Goal: Information Seeking & Learning: Learn about a topic

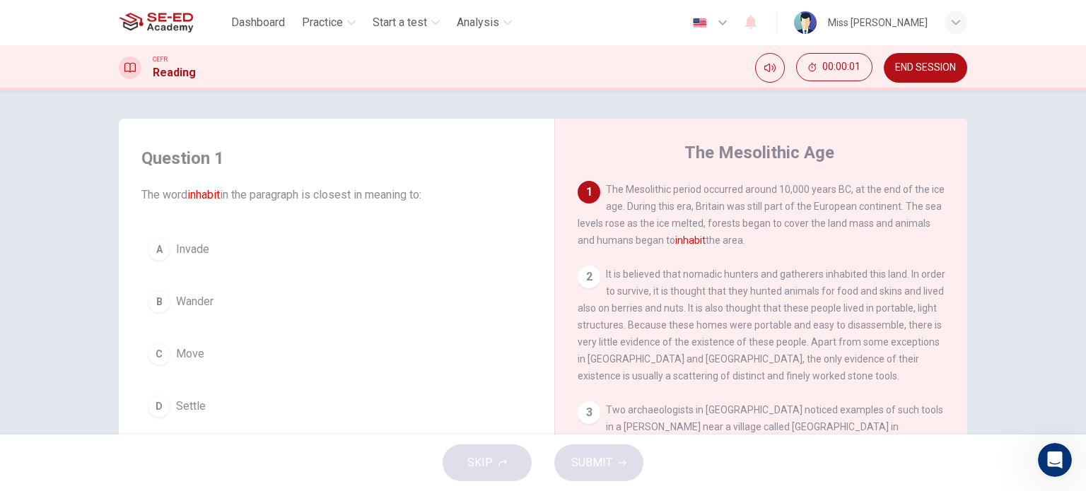
click at [267, 23] on span "Dashboard" at bounding box center [258, 22] width 54 height 17
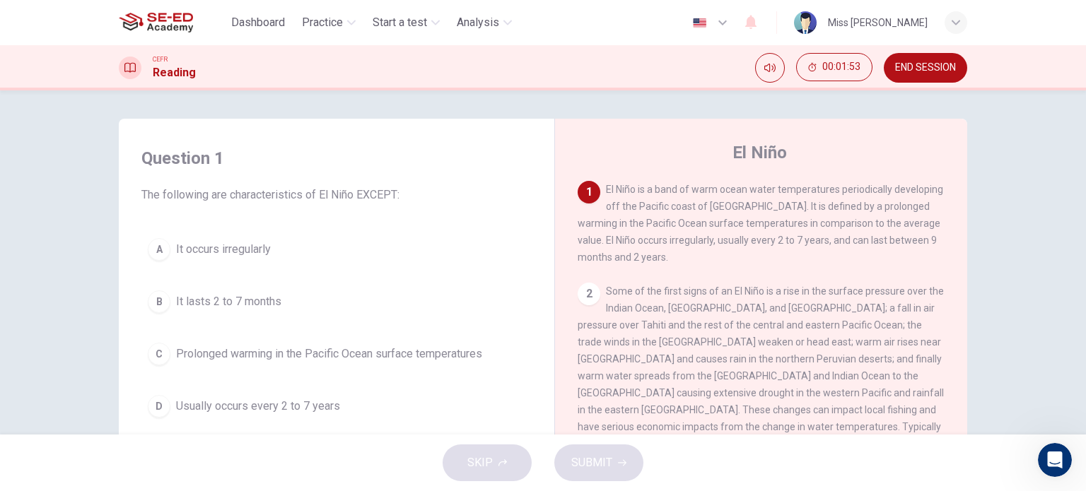
click at [154, 355] on div "C" at bounding box center [159, 354] width 23 height 23
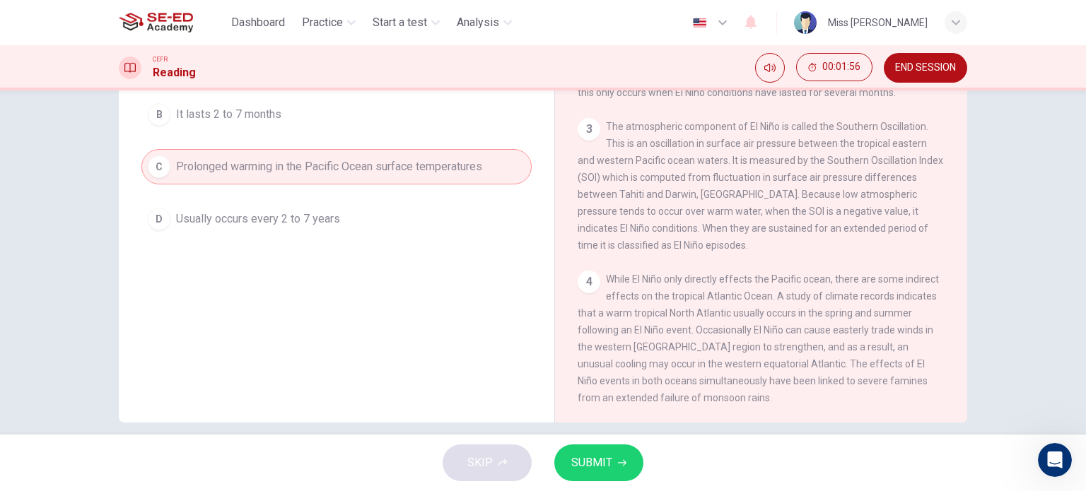
scroll to position [204, 0]
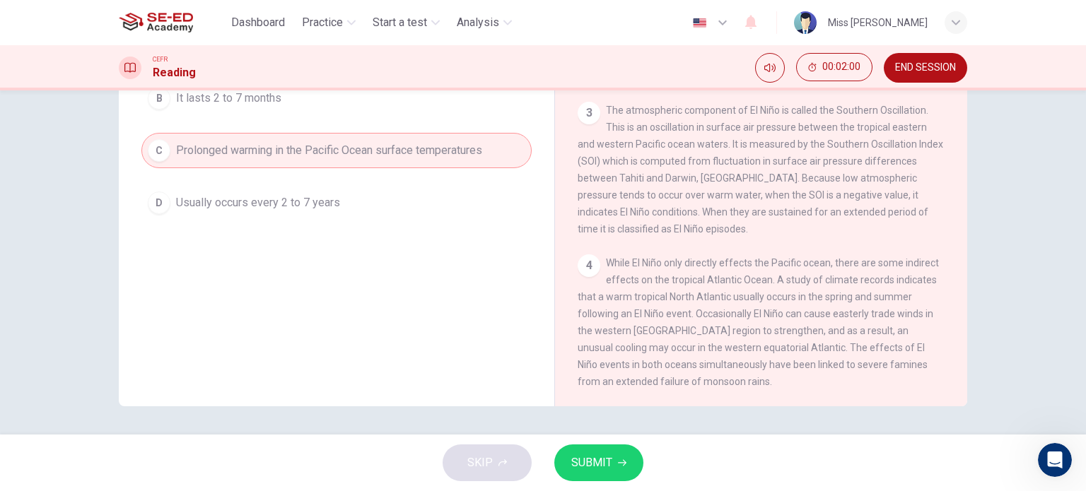
click at [608, 457] on span "SUBMIT" at bounding box center [591, 463] width 41 height 20
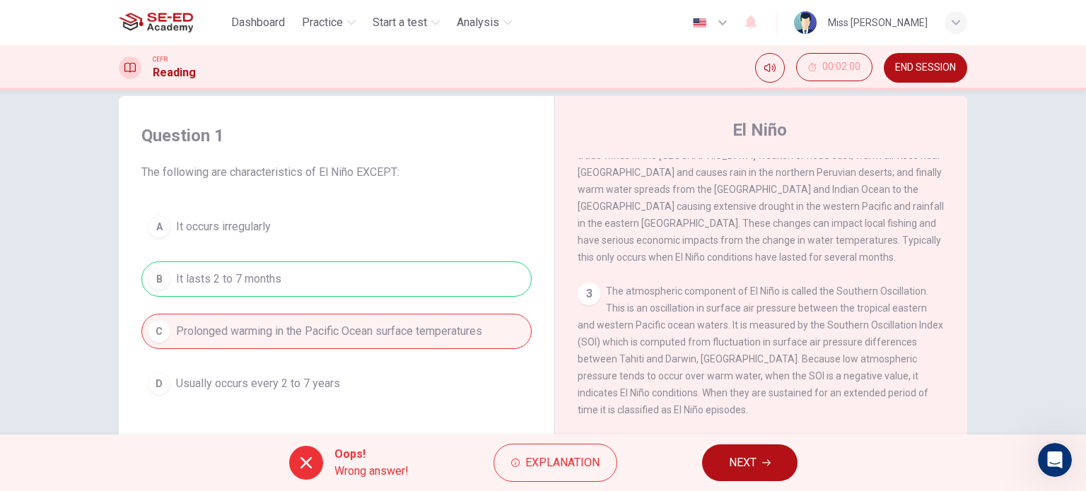
scroll to position [0, 0]
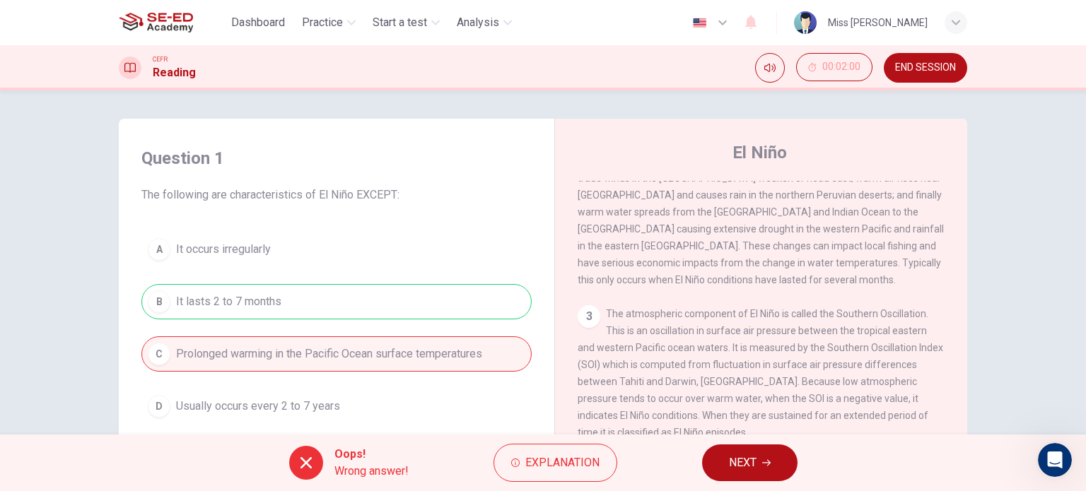
click at [426, 297] on div "A It occurs irregularly B It lasts 2 to 7 months C Prolonged warming in the Pac…" at bounding box center [336, 328] width 390 height 192
click at [293, 465] on div at bounding box center [306, 463] width 34 height 34
click at [563, 465] on span "Explanation" at bounding box center [562, 463] width 74 height 20
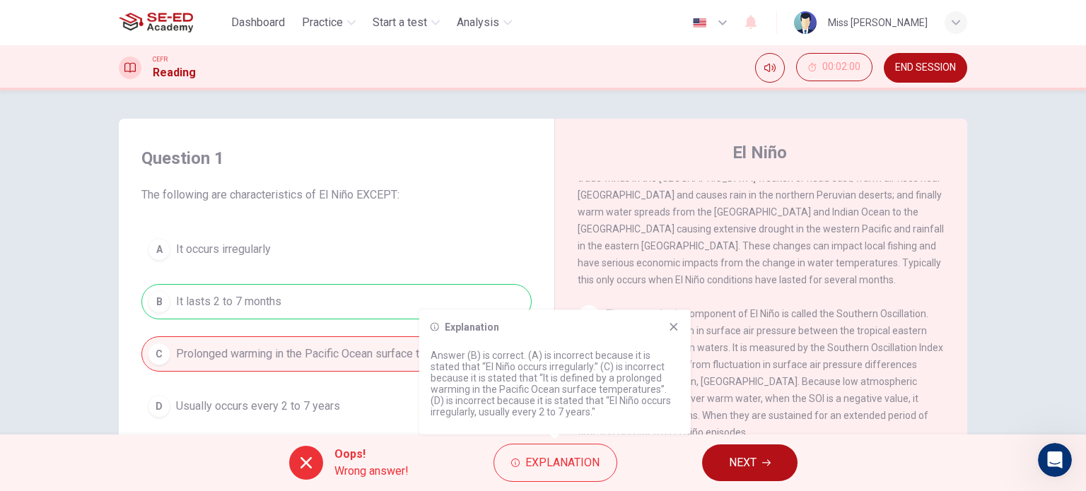
click at [675, 326] on icon at bounding box center [673, 327] width 8 height 8
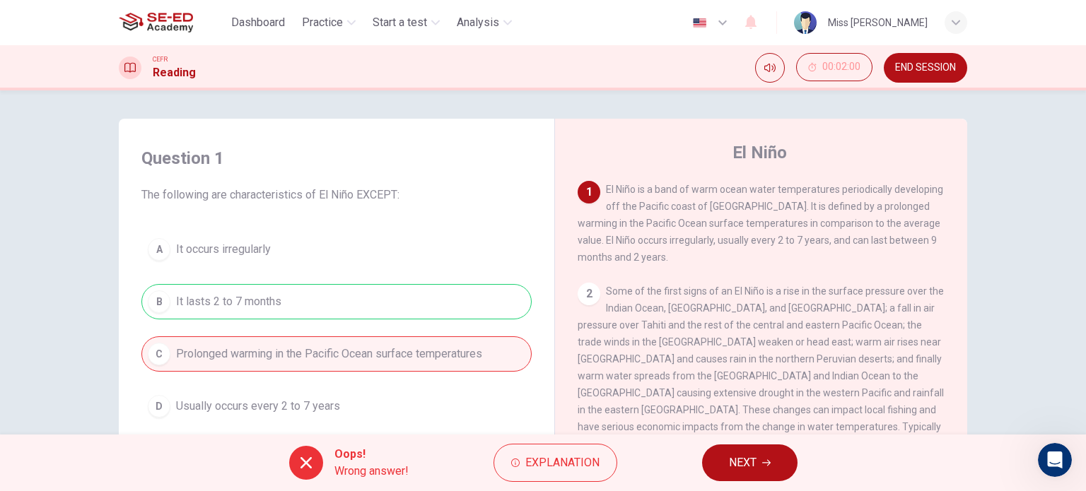
click at [898, 62] on span "END SESSION" at bounding box center [925, 67] width 61 height 11
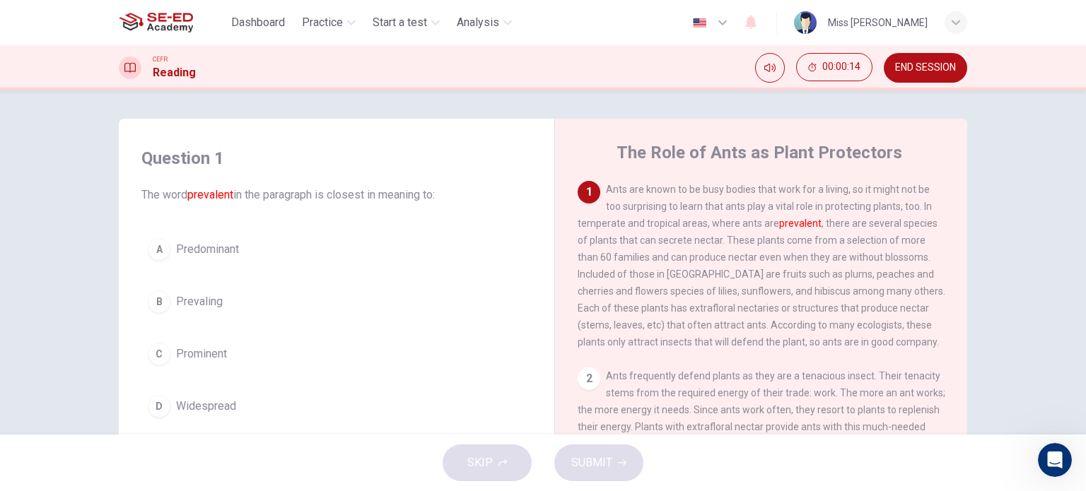
click at [946, 62] on span "END SESSION" at bounding box center [925, 67] width 61 height 11
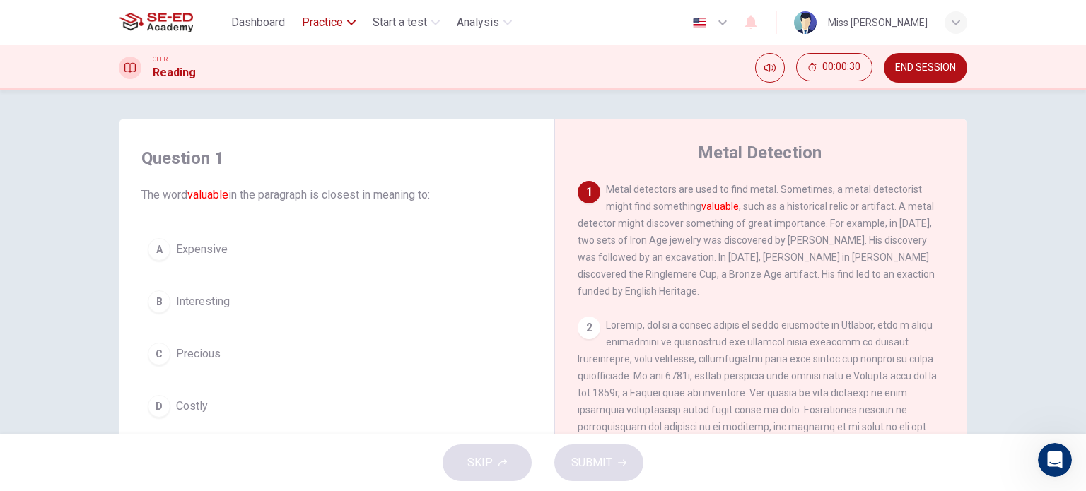
click at [327, 13] on button "Practice" at bounding box center [328, 22] width 65 height 25
click at [509, 107] on div "Question 1 The word valuable in the paragraph is closest in meaning to: A Expen…" at bounding box center [543, 262] width 1086 height 344
click at [380, 14] on span "Start a test" at bounding box center [399, 22] width 54 height 17
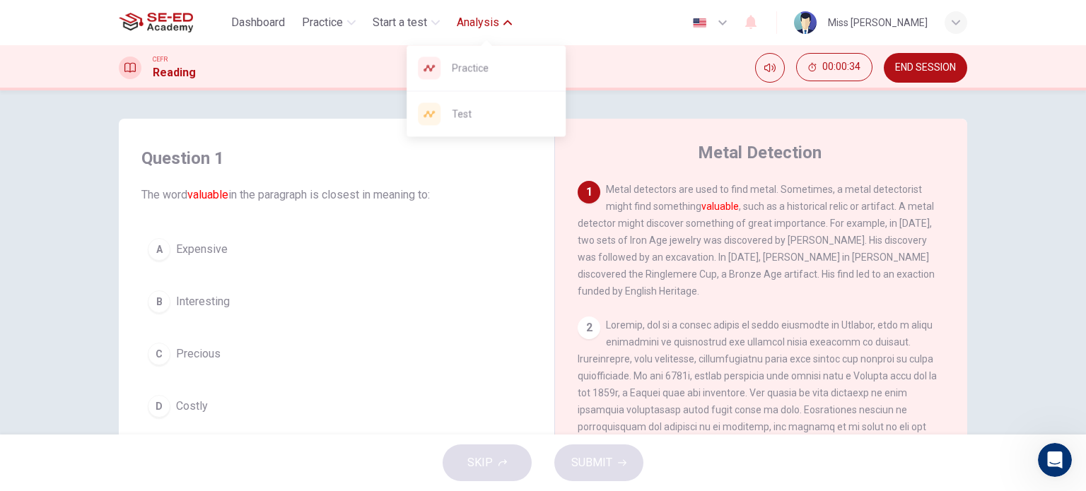
click at [464, 13] on button "Analysis" at bounding box center [484, 22] width 66 height 25
drag, startPoint x: 470, startPoint y: 59, endPoint x: 611, endPoint y: 95, distance: 145.2
click at [470, 59] on div "Practice" at bounding box center [485, 67] width 159 height 45
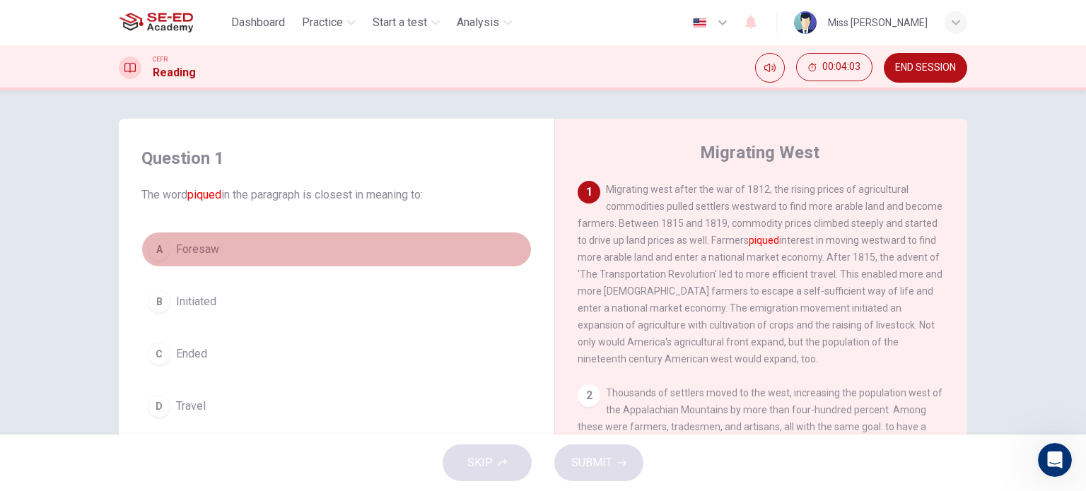
click at [156, 250] on div "A" at bounding box center [159, 249] width 23 height 23
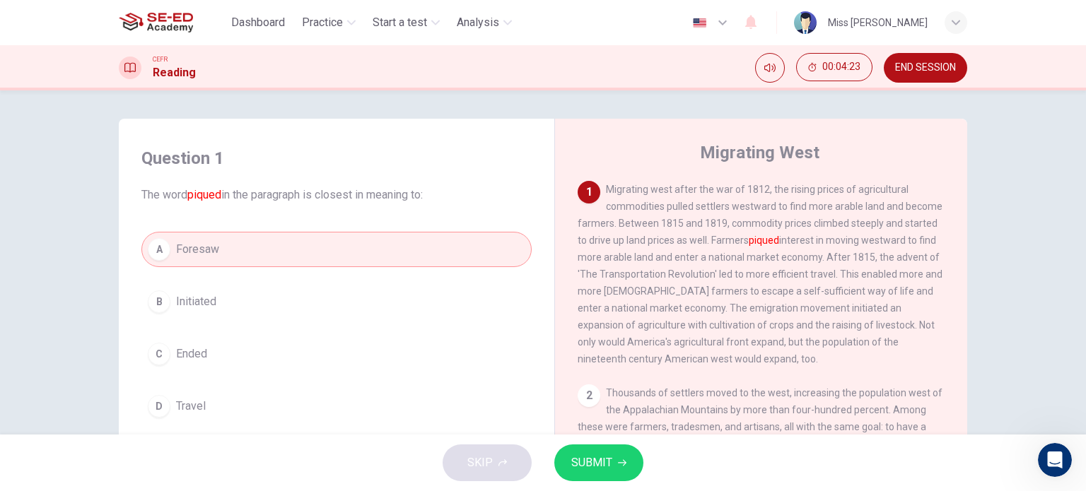
click at [583, 459] on span "SUBMIT" at bounding box center [591, 463] width 41 height 20
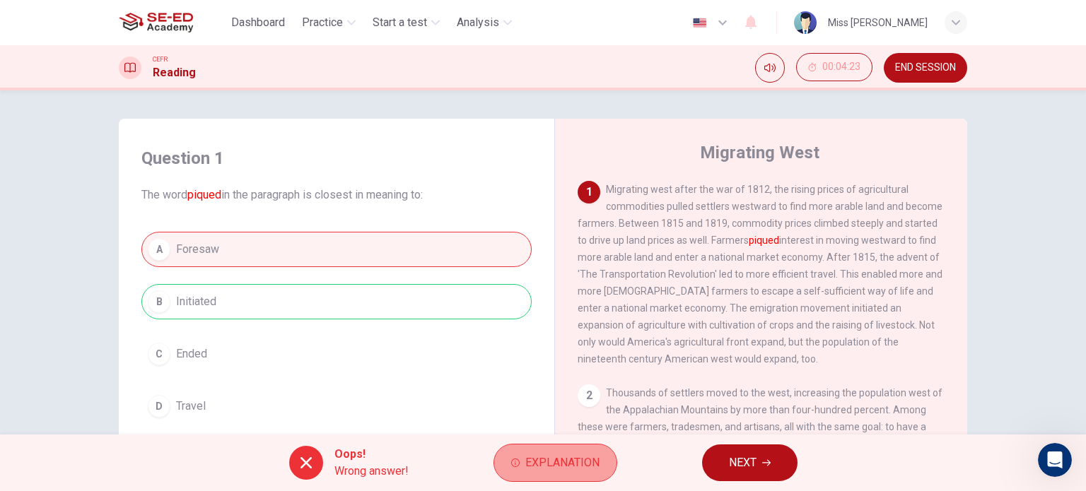
click at [541, 460] on span "Explanation" at bounding box center [562, 463] width 74 height 20
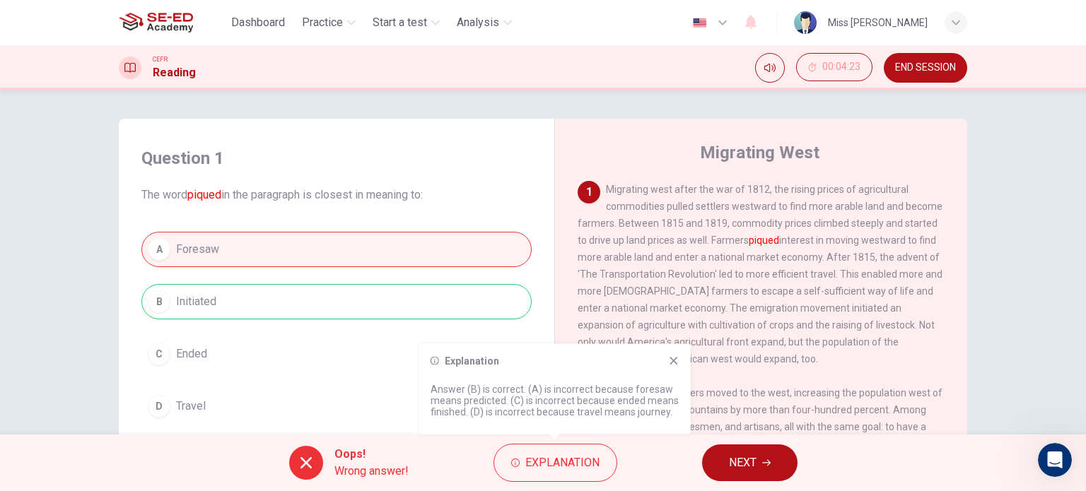
click at [670, 360] on icon at bounding box center [673, 361] width 11 height 11
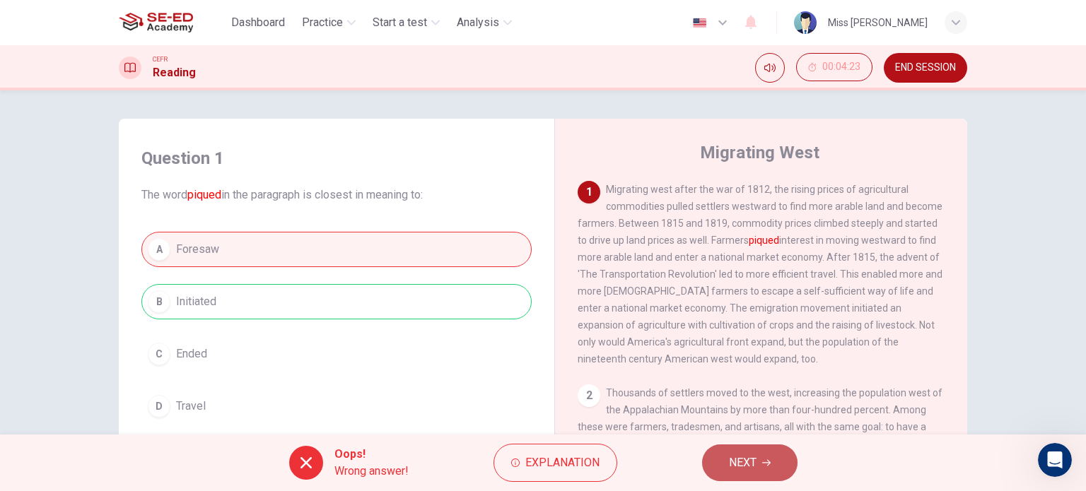
click at [773, 468] on button "NEXT" at bounding box center [749, 463] width 95 height 37
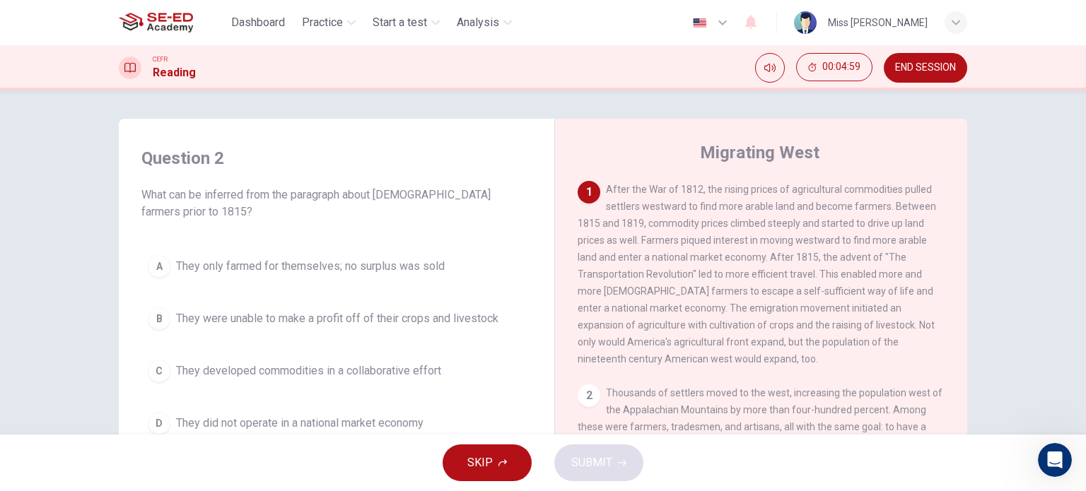
click at [807, 281] on span "After the War of 1812, the rising prices of agricultural commodities pulled set…" at bounding box center [756, 274] width 358 height 181
click at [916, 58] on button "END SESSION" at bounding box center [924, 68] width 83 height 30
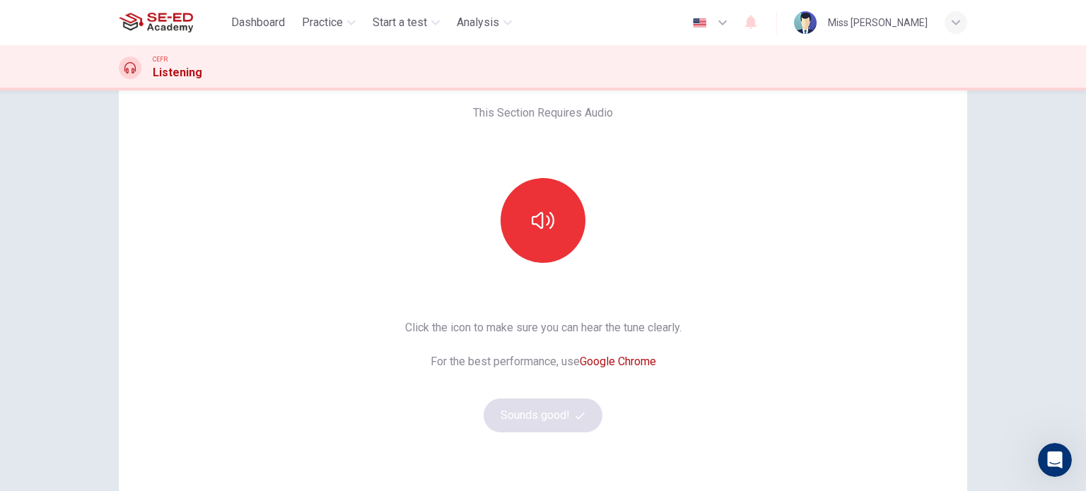
scroll to position [51, 0]
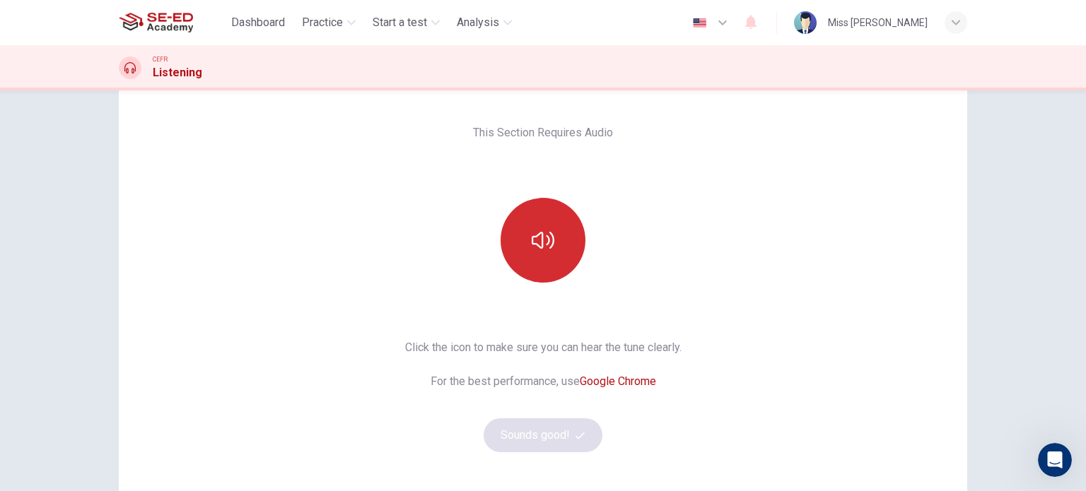
click at [544, 246] on icon "button" at bounding box center [543, 240] width 23 height 23
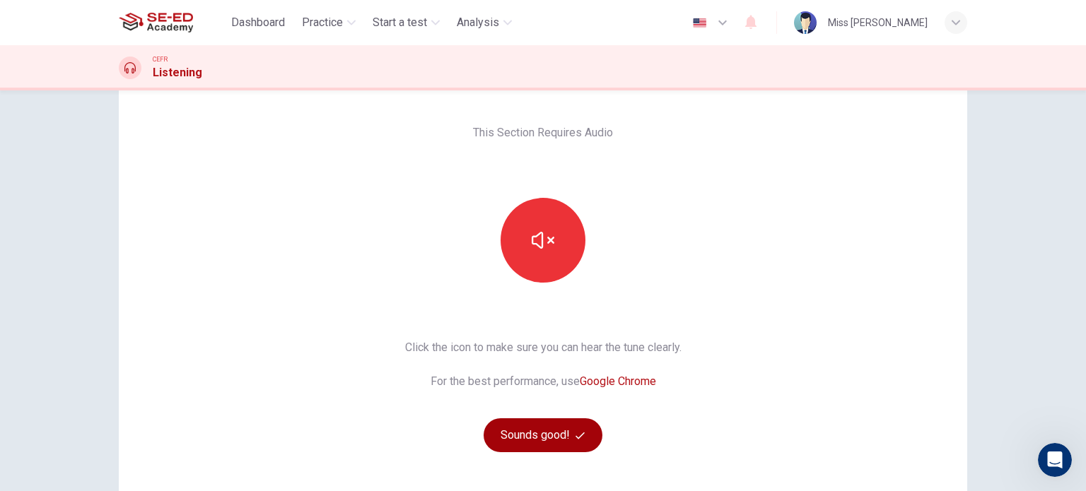
click at [565, 437] on button "Sounds good!" at bounding box center [542, 435] width 119 height 34
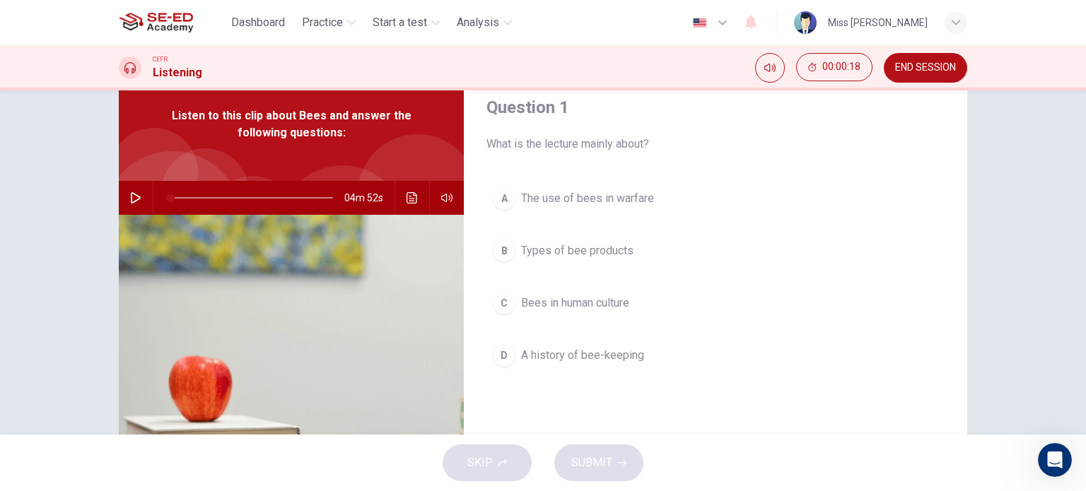
click at [128, 191] on button "button" at bounding box center [135, 198] width 23 height 34
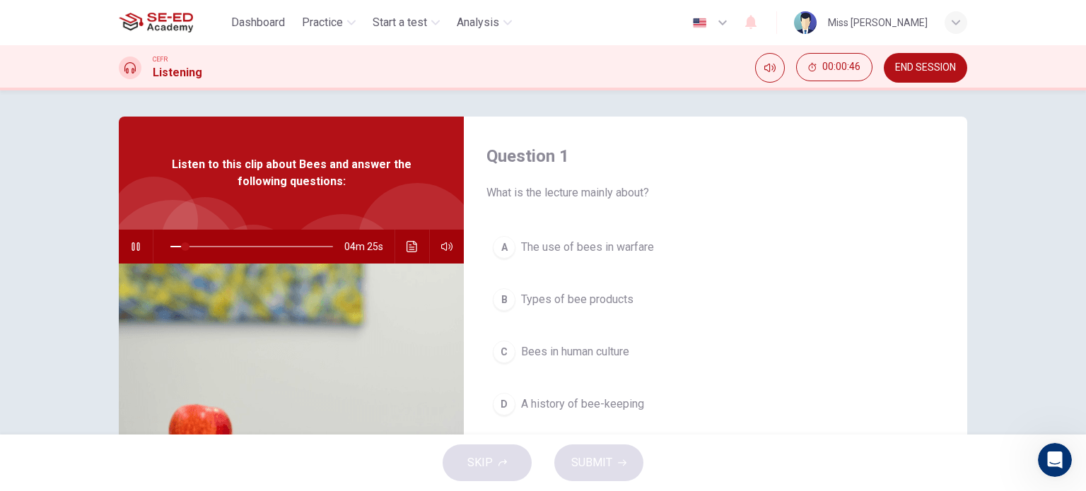
scroll to position [0, 0]
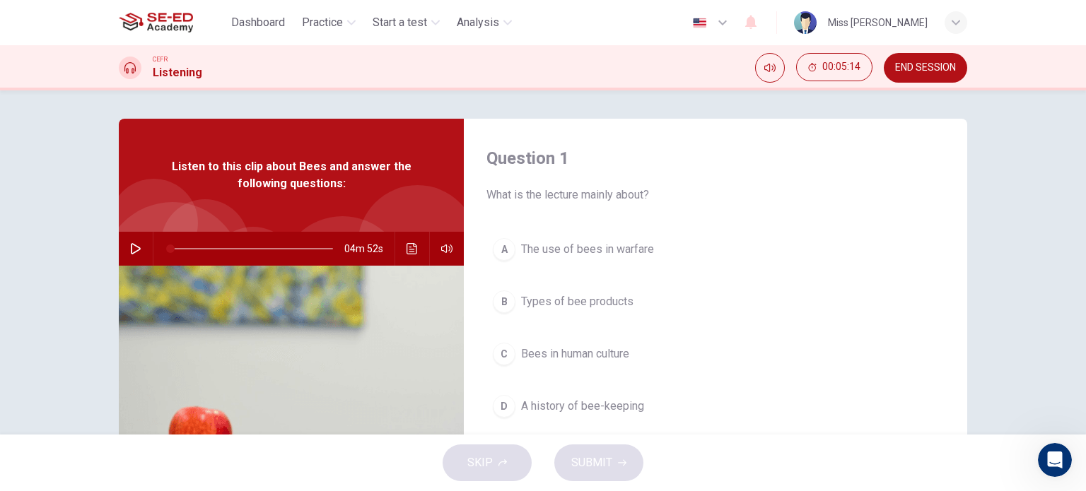
click at [131, 246] on icon "button" at bounding box center [135, 248] width 11 height 11
click at [132, 249] on icon "button" at bounding box center [135, 248] width 11 height 11
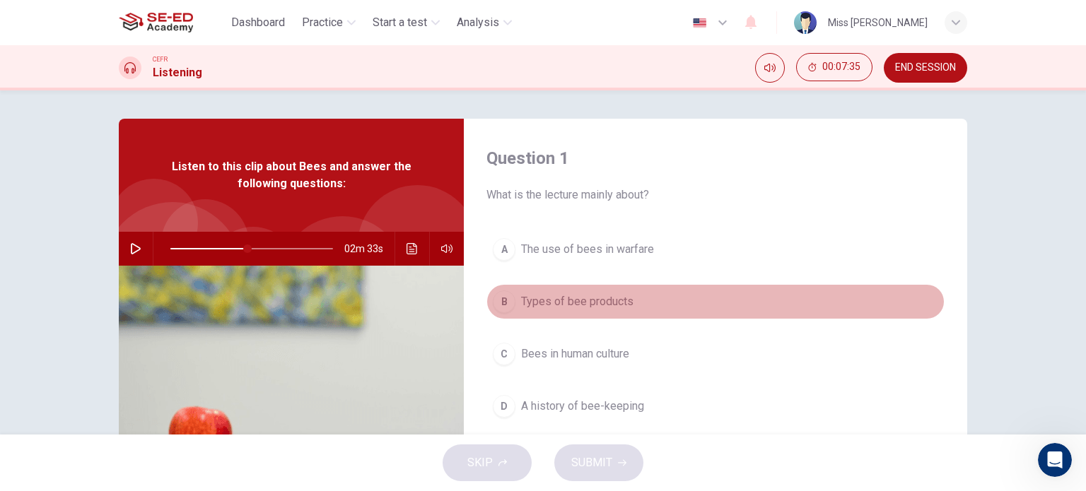
click at [498, 298] on div "B" at bounding box center [504, 301] width 23 height 23
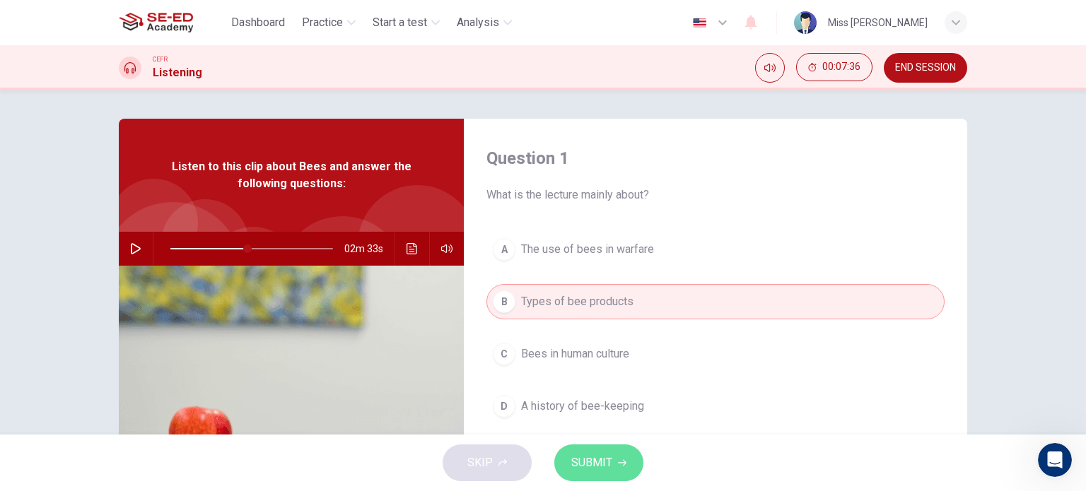
click at [582, 457] on span "SUBMIT" at bounding box center [591, 463] width 41 height 20
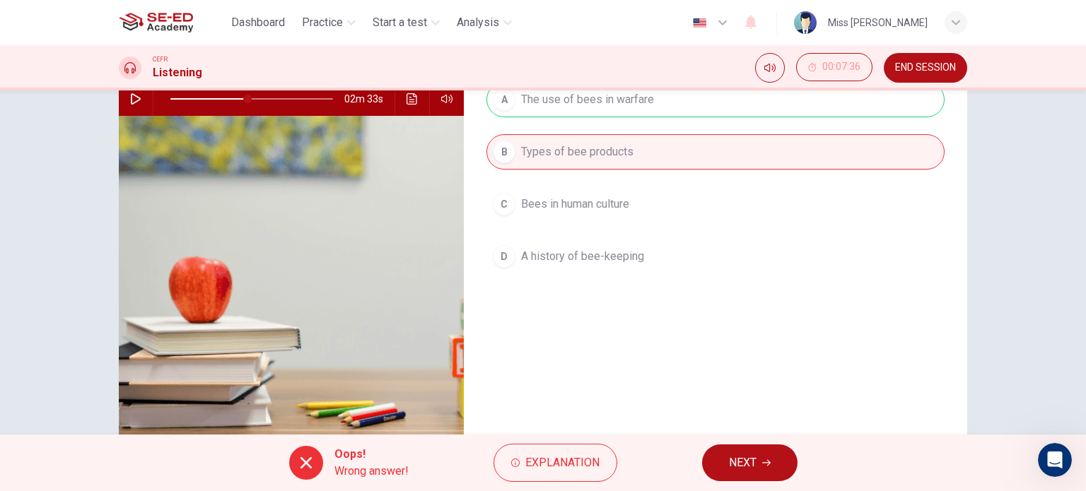
scroll to position [204, 0]
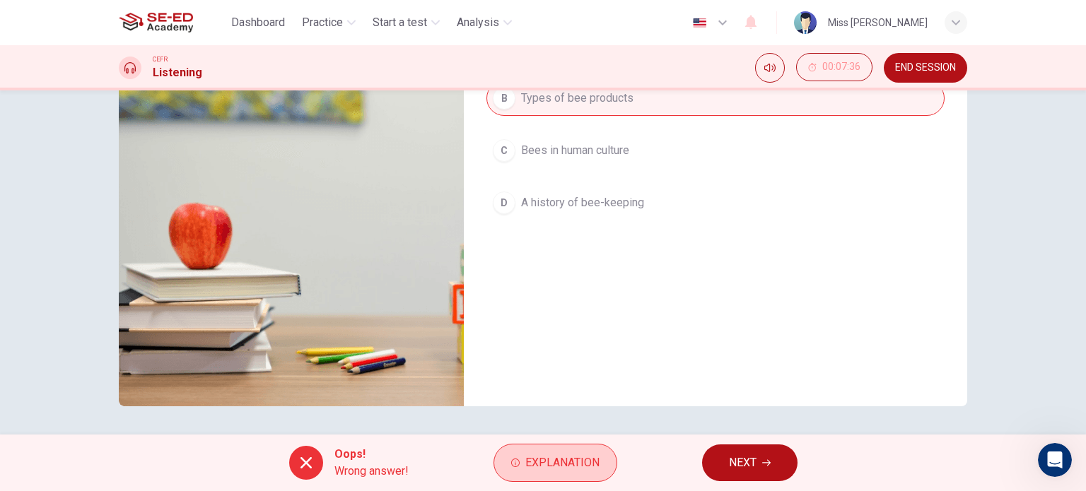
click at [585, 452] on button "Explanation" at bounding box center [555, 463] width 124 height 38
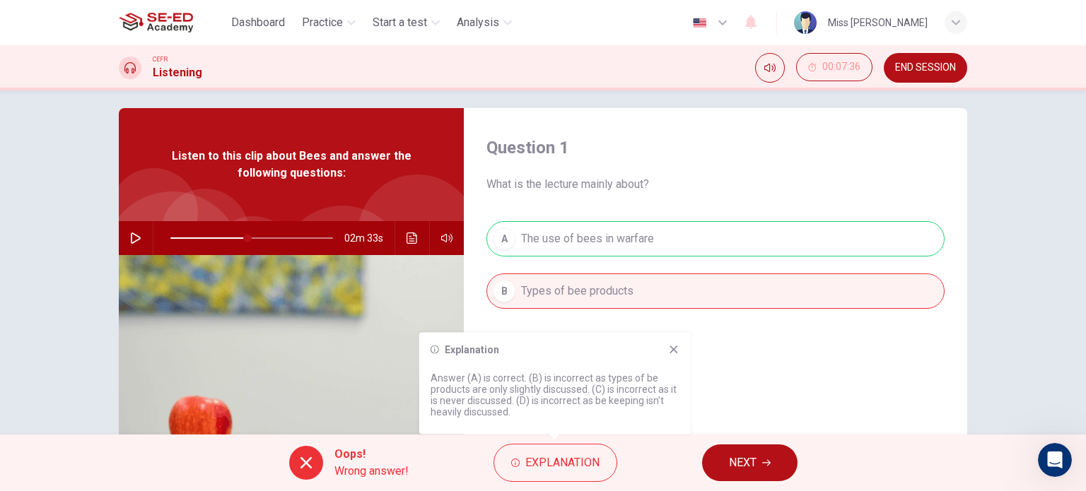
scroll to position [0, 0]
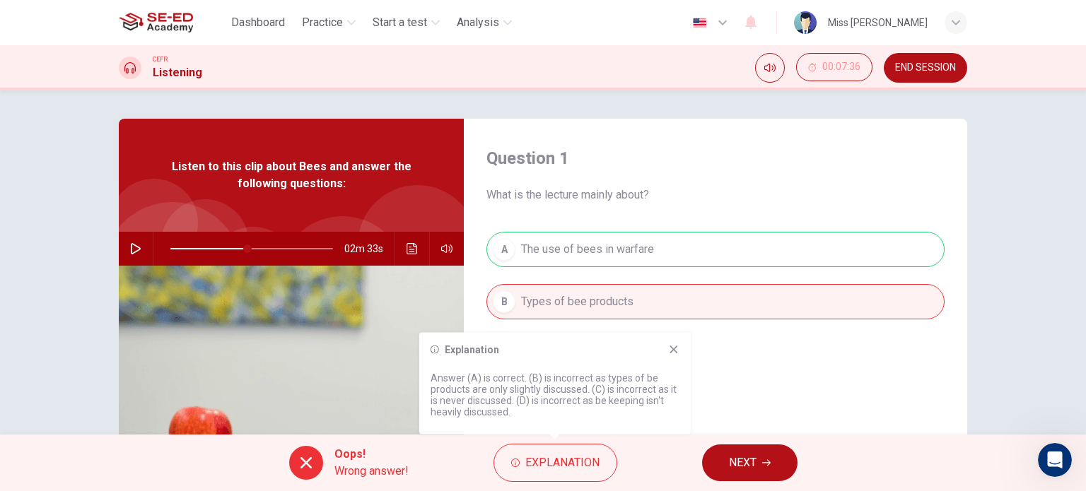
click at [694, 196] on span "What is the lecture mainly about?" at bounding box center [715, 195] width 458 height 17
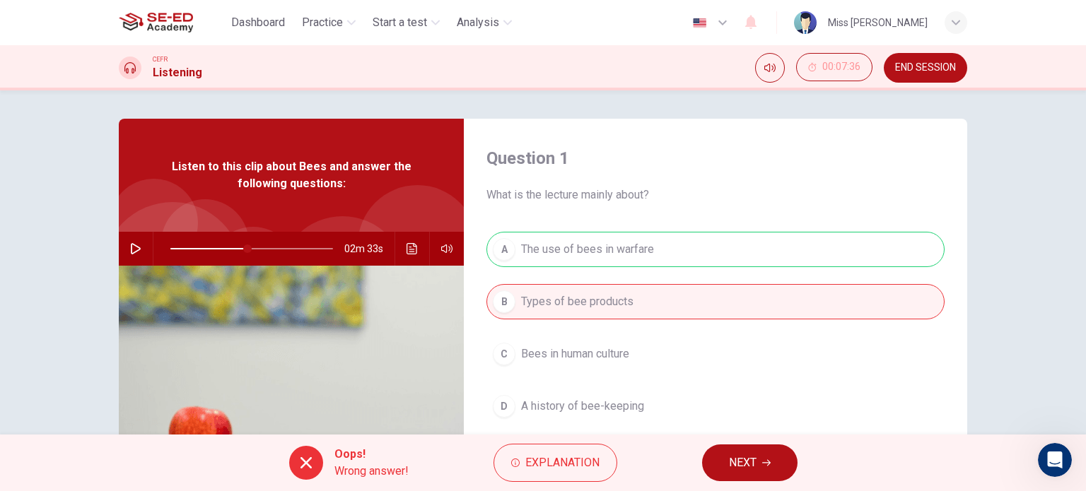
click at [769, 471] on button "NEXT" at bounding box center [749, 463] width 95 height 37
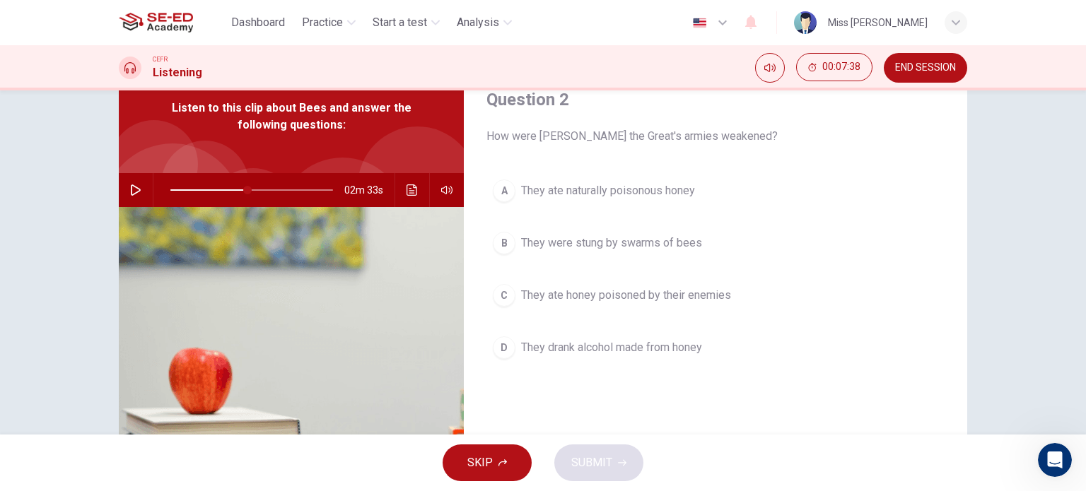
scroll to position [204, 0]
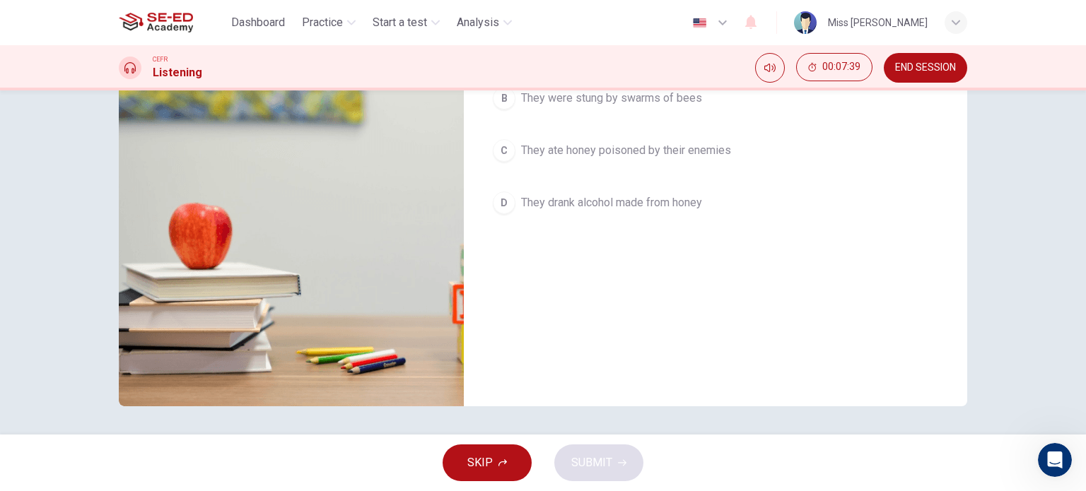
click at [472, 455] on span "SKIP" at bounding box center [479, 463] width 25 height 20
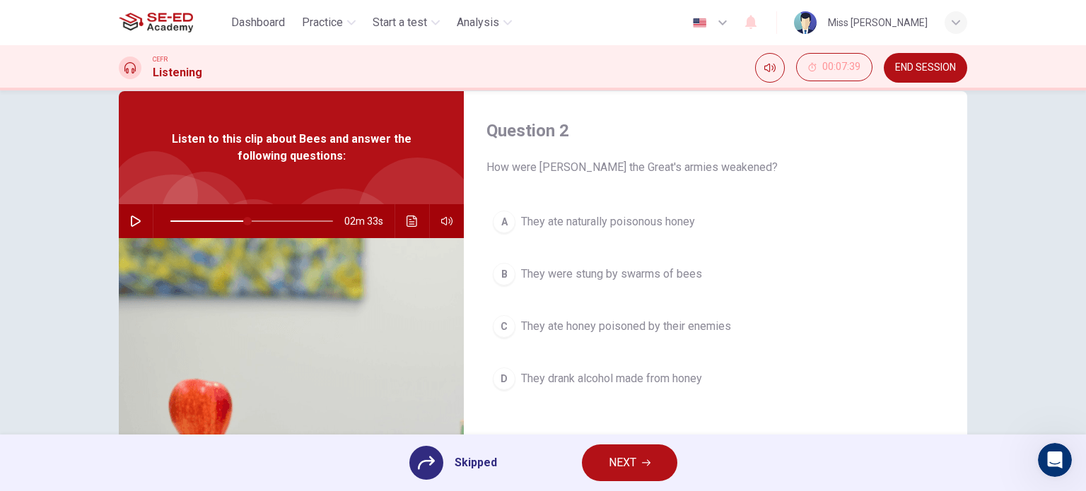
scroll to position [0, 0]
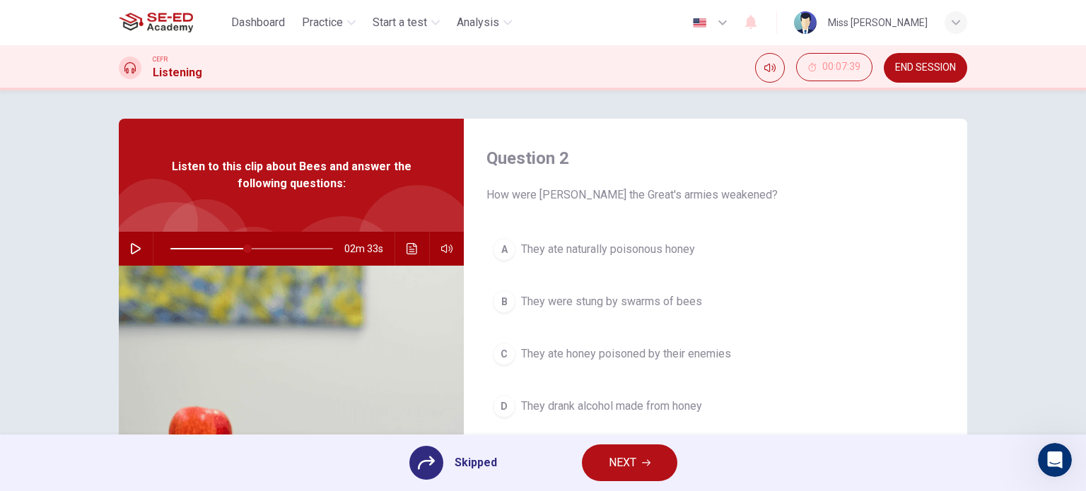
click at [433, 459] on icon at bounding box center [426, 463] width 17 height 13
click at [419, 457] on icon at bounding box center [426, 462] width 17 height 17
click at [853, 329] on div "A They ate naturally poisonous honey B They were stung by swarms of bees C They…" at bounding box center [715, 342] width 458 height 221
click at [124, 247] on button "button" at bounding box center [135, 249] width 23 height 34
click at [130, 247] on icon "button" at bounding box center [135, 248] width 11 height 11
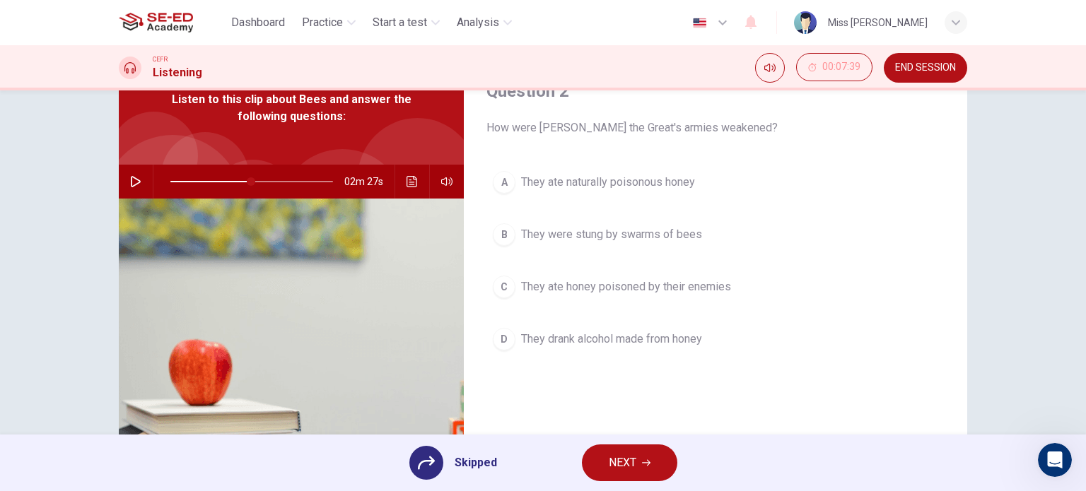
scroll to position [71, 0]
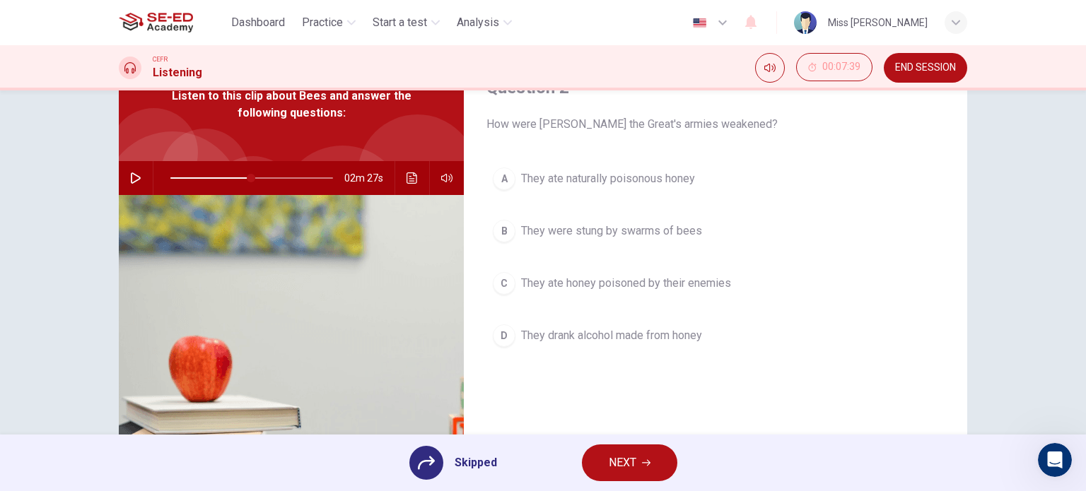
click at [499, 179] on div "A They ate naturally poisonous honey B They were stung by swarms of bees C They…" at bounding box center [715, 271] width 458 height 221
click at [500, 181] on div "A They ate naturally poisonous honey B They were stung by swarms of bees C They…" at bounding box center [715, 271] width 458 height 221
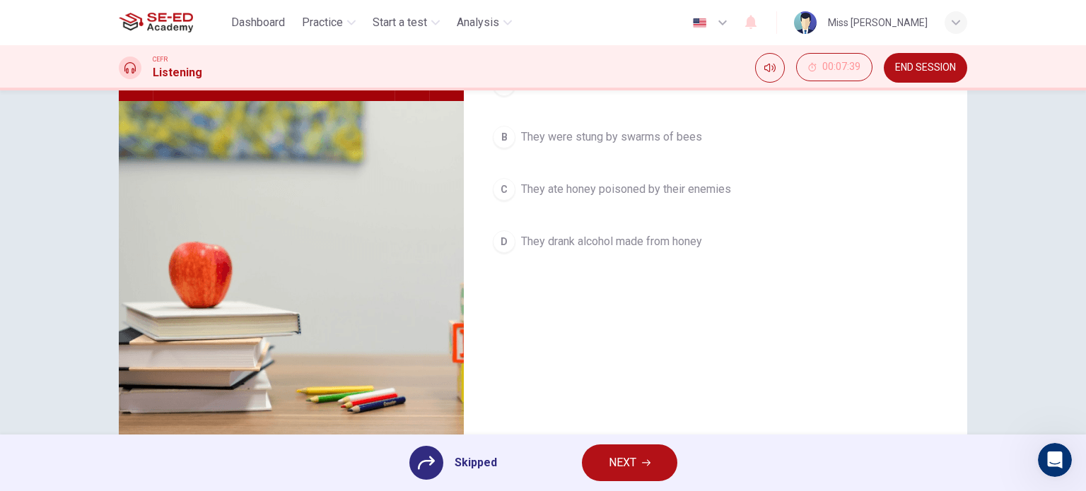
scroll to position [62, 0]
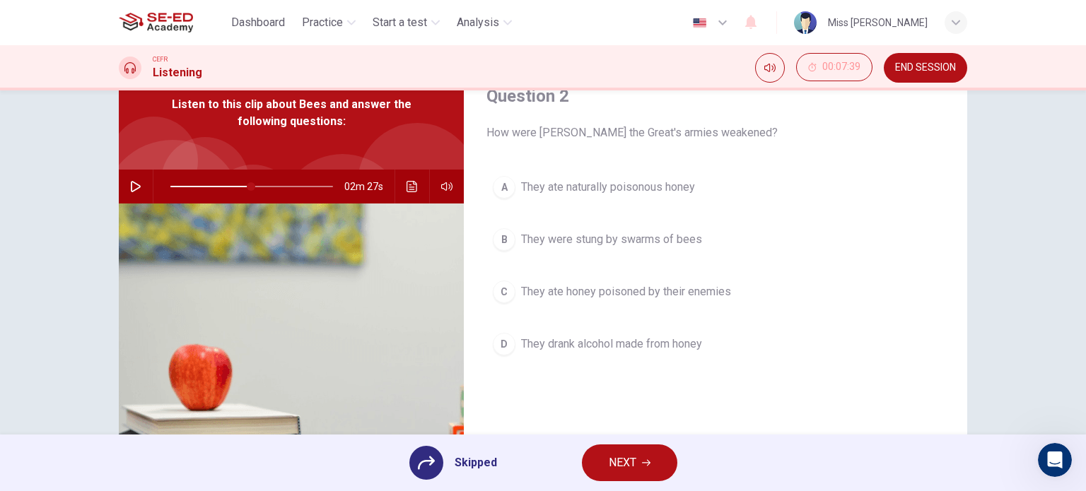
click at [500, 189] on div "A They ate naturally poisonous honey B They were stung by swarms of bees C They…" at bounding box center [715, 280] width 458 height 221
drag, startPoint x: 427, startPoint y: 469, endPoint x: 427, endPoint y: 461, distance: 7.8
click at [427, 469] on icon at bounding box center [426, 462] width 17 height 17
click at [133, 194] on button "button" at bounding box center [135, 187] width 23 height 34
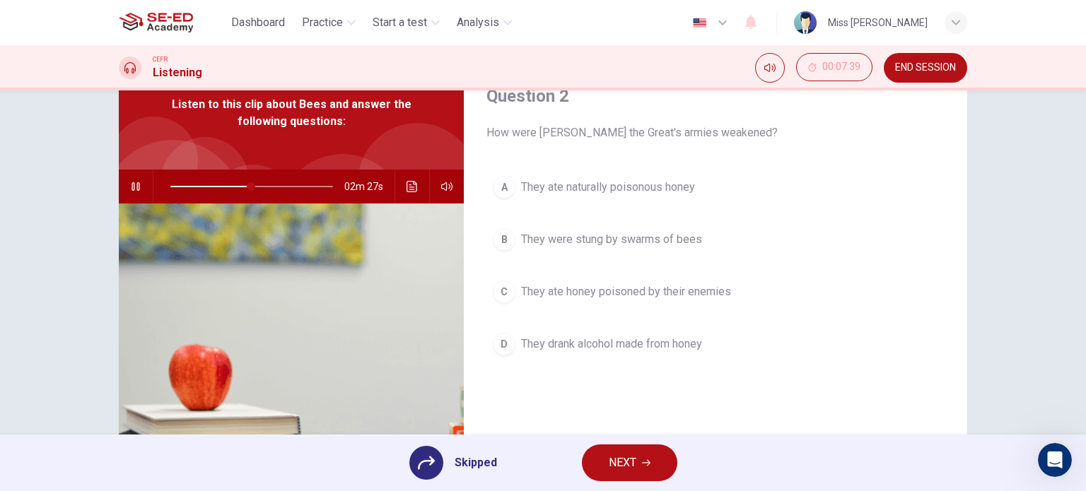
click at [132, 189] on icon "button" at bounding box center [135, 186] width 11 height 11
click at [132, 188] on icon "button" at bounding box center [135, 186] width 11 height 11
click at [497, 181] on div "A They ate naturally poisonous honey B They were stung by swarms of bees C They…" at bounding box center [715, 280] width 458 height 221
click at [499, 189] on div "A They ate naturally poisonous honey B They were stung by swarms of bees C They…" at bounding box center [715, 280] width 458 height 221
click at [633, 454] on span "NEXT" at bounding box center [623, 463] width 28 height 20
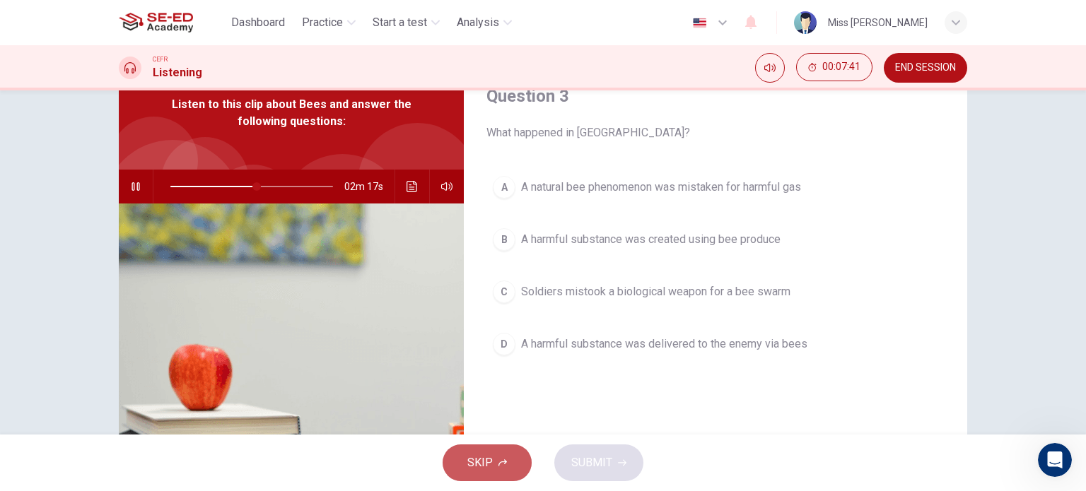
click at [490, 447] on button "SKIP" at bounding box center [486, 463] width 89 height 37
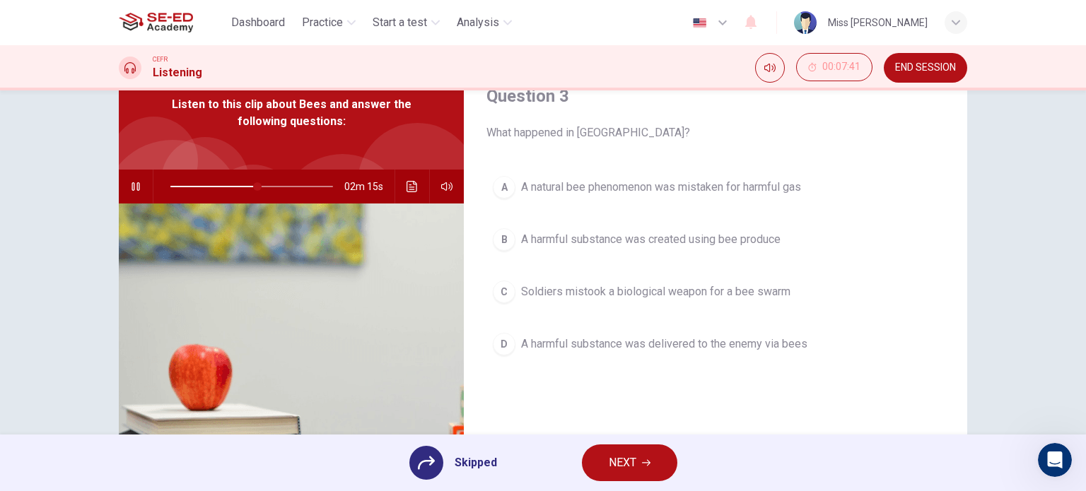
click at [540, 271] on div "A A natural bee phenomenon was mistaken for harmful gas B A harmful substance w…" at bounding box center [715, 280] width 458 height 221
click at [499, 237] on div "A A natural bee phenomenon was mistaken for harmful gas B A harmful substance w…" at bounding box center [715, 280] width 458 height 221
type input "100"
drag, startPoint x: 257, startPoint y: 189, endPoint x: 341, endPoint y: 187, distance: 84.1
click at [337, 187] on span at bounding box center [333, 186] width 8 height 8
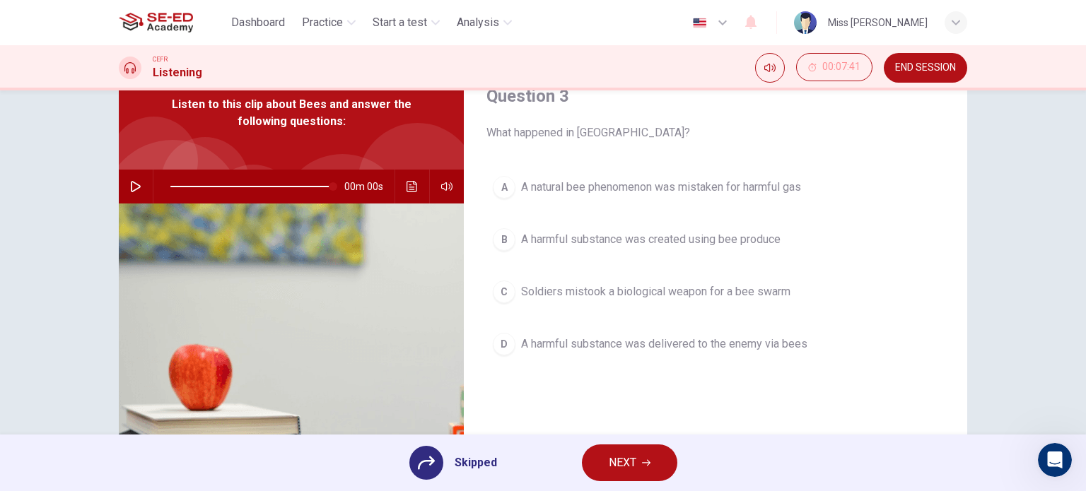
click at [500, 187] on div "A A natural bee phenomenon was mistaken for harmful gas B A harmful substance w…" at bounding box center [715, 280] width 458 height 221
click at [498, 187] on div "A A natural bee phenomenon was mistaken for harmful gas B A harmful substance w…" at bounding box center [715, 280] width 458 height 221
click at [501, 356] on div "A A natural bee phenomenon was mistaken for harmful gas B A harmful substance w…" at bounding box center [715, 280] width 458 height 221
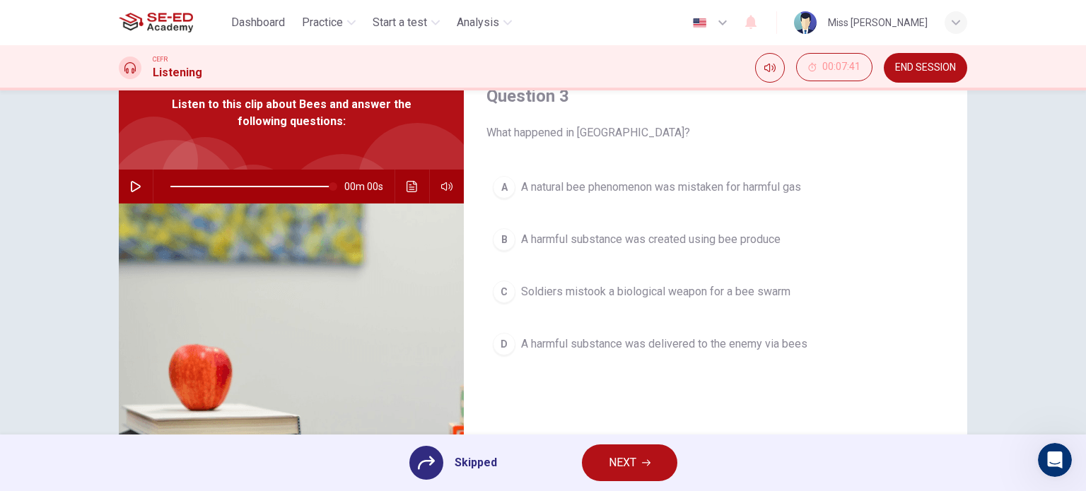
click at [502, 350] on div "A A natural bee phenomenon was mistaken for harmful gas B A harmful substance w…" at bounding box center [715, 280] width 458 height 221
click at [490, 284] on div "A A natural bee phenomenon was mistaken for harmful gas B A harmful substance w…" at bounding box center [715, 280] width 458 height 221
click at [634, 456] on span "NEXT" at bounding box center [623, 463] width 28 height 20
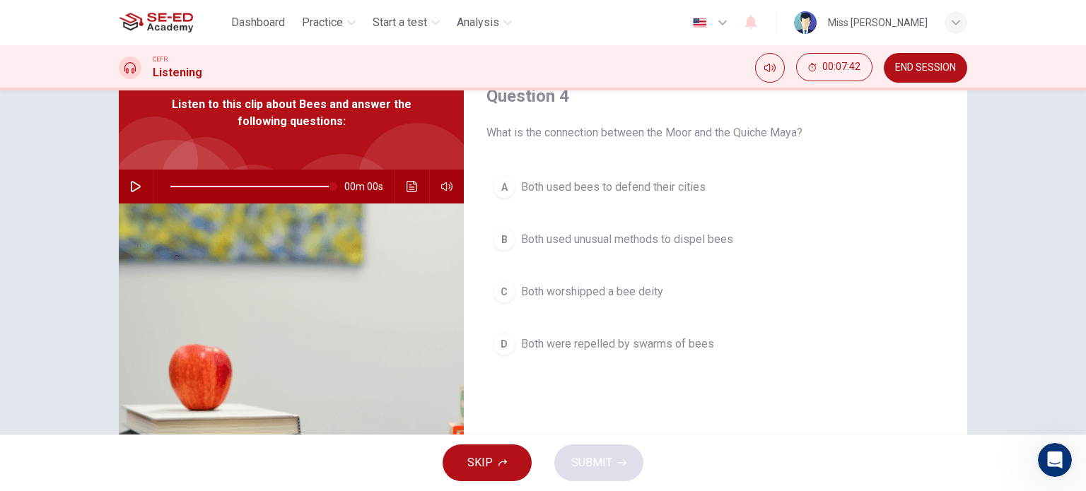
drag, startPoint x: 498, startPoint y: 328, endPoint x: 498, endPoint y: 336, distance: 7.8
click at [498, 328] on button "D Both were repelled by swarms of bees" at bounding box center [715, 344] width 458 height 35
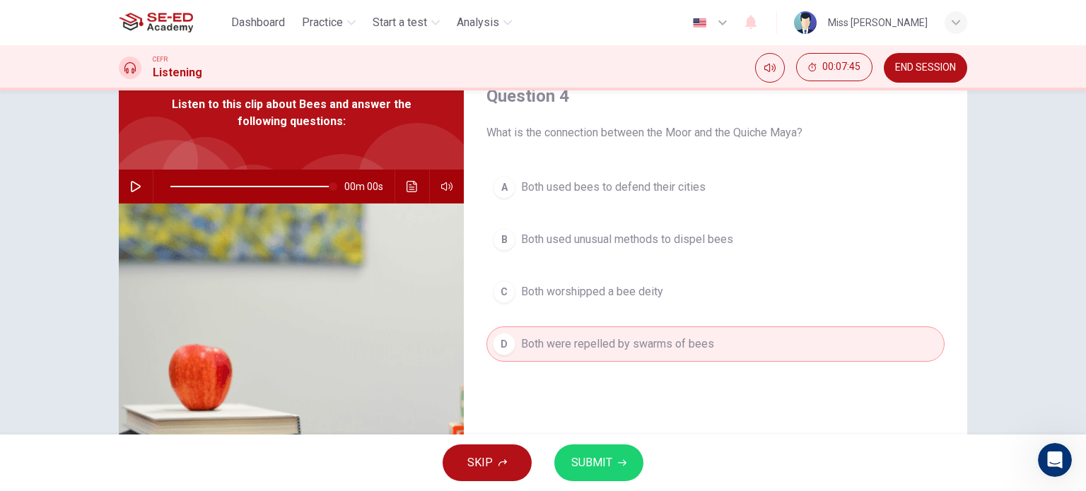
click at [486, 450] on button "SKIP" at bounding box center [486, 463] width 89 height 37
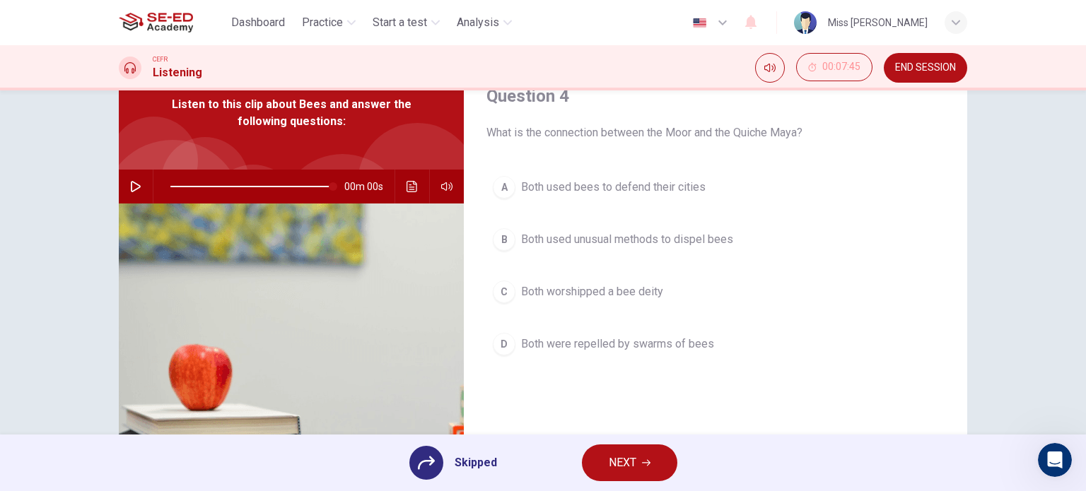
click at [439, 468] on div at bounding box center [426, 463] width 34 height 34
click at [418, 462] on icon at bounding box center [426, 462] width 17 height 17
click at [496, 194] on div "A Both used bees to defend their cities B Both used unusual methods to dispel b…" at bounding box center [715, 280] width 458 height 221
click at [499, 190] on div "A Both used bees to defend their cities B Both used unusual methods to dispel b…" at bounding box center [715, 280] width 458 height 221
click at [649, 471] on button "NEXT" at bounding box center [629, 463] width 95 height 37
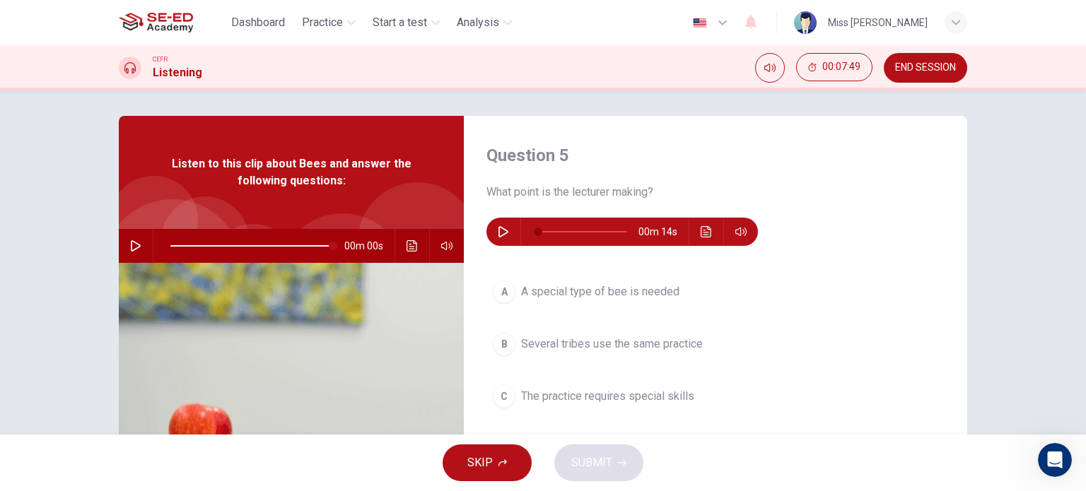
scroll to position [0, 0]
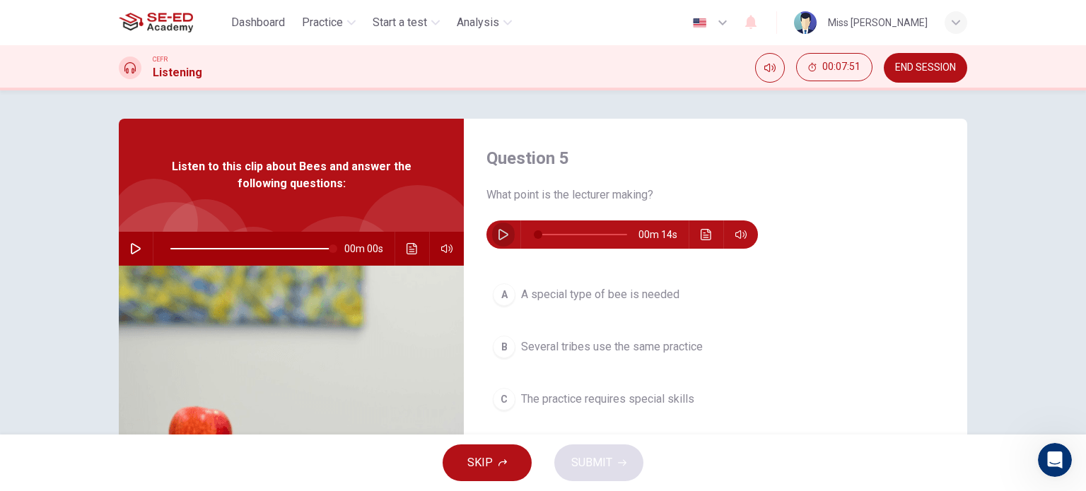
click at [499, 231] on icon "button" at bounding box center [503, 234] width 10 height 11
type input "0"
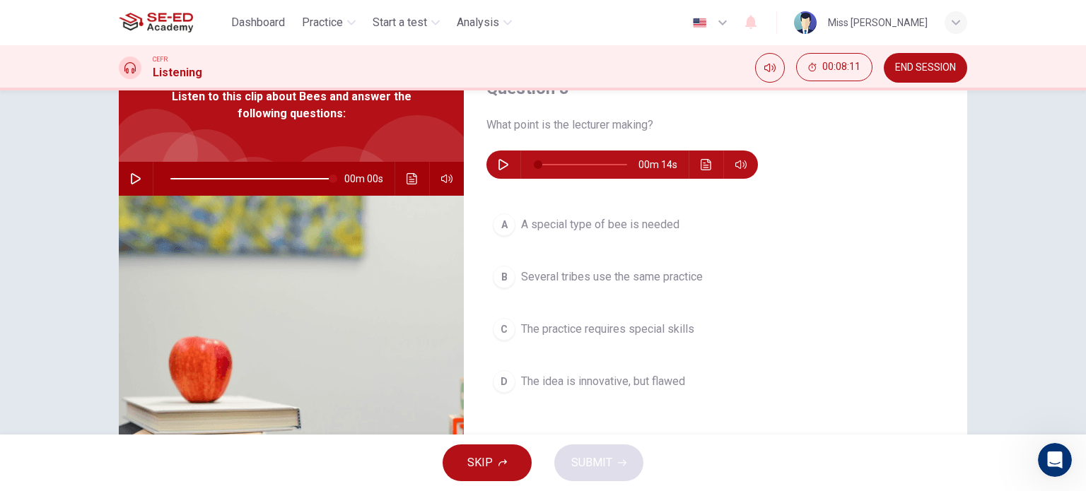
scroll to position [71, 0]
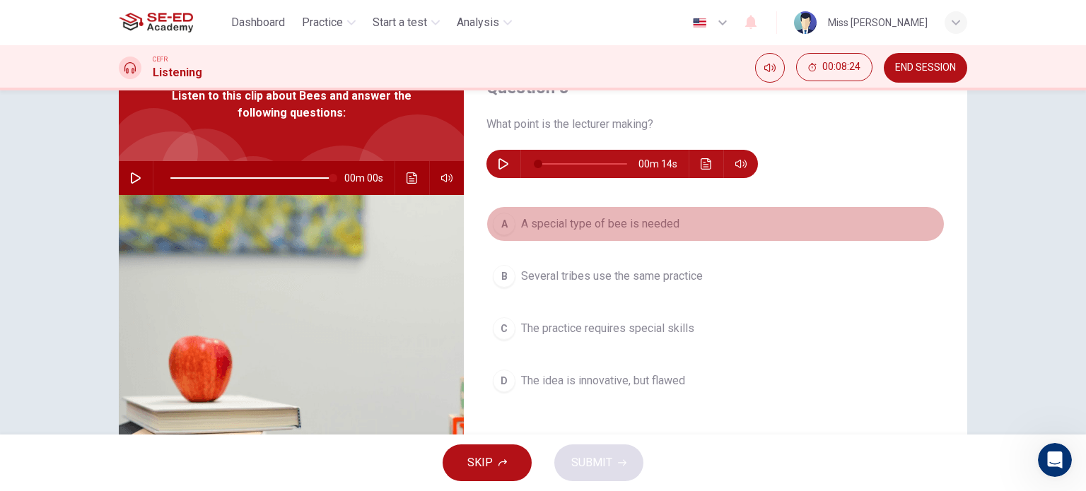
click at [500, 225] on div "A" at bounding box center [504, 224] width 23 height 23
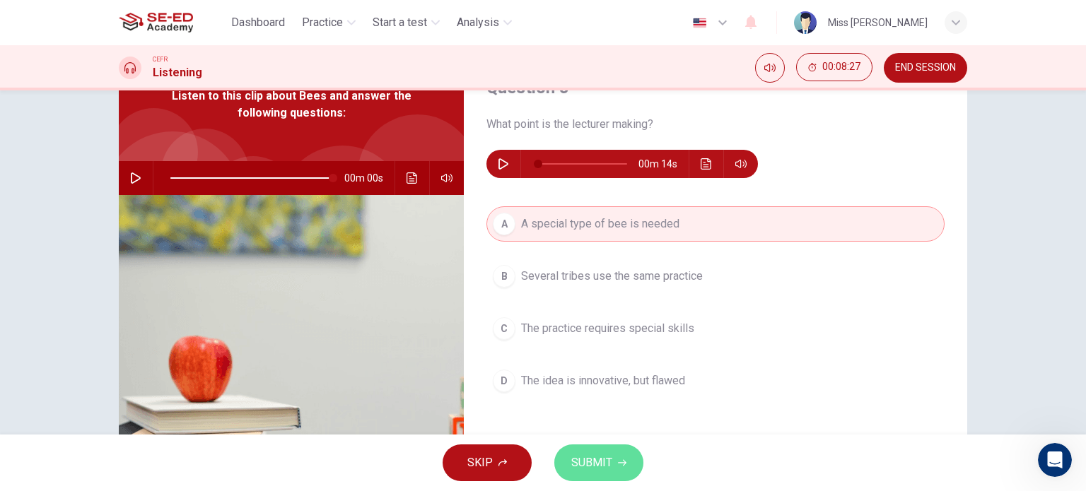
click at [594, 460] on span "SUBMIT" at bounding box center [591, 463] width 41 height 20
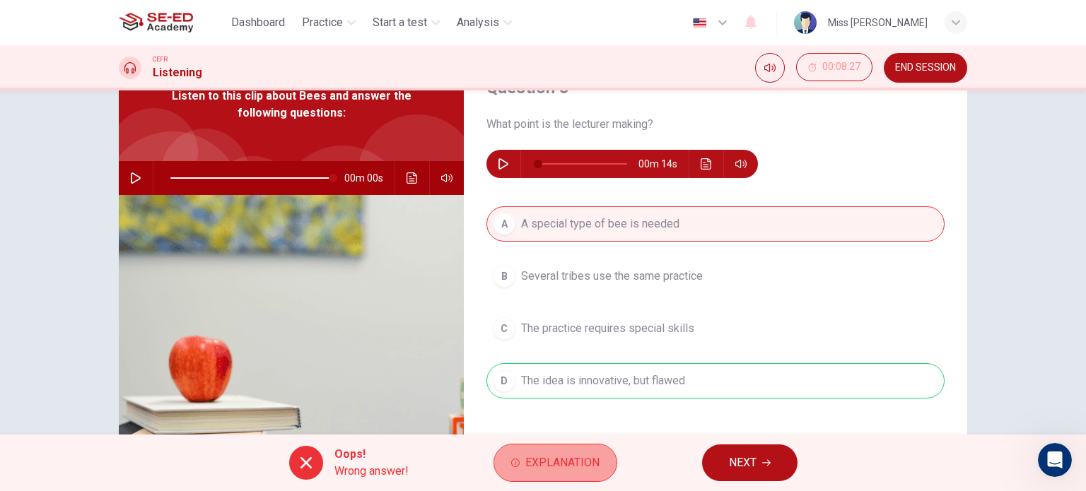
click at [564, 472] on span "Explanation" at bounding box center [562, 463] width 74 height 20
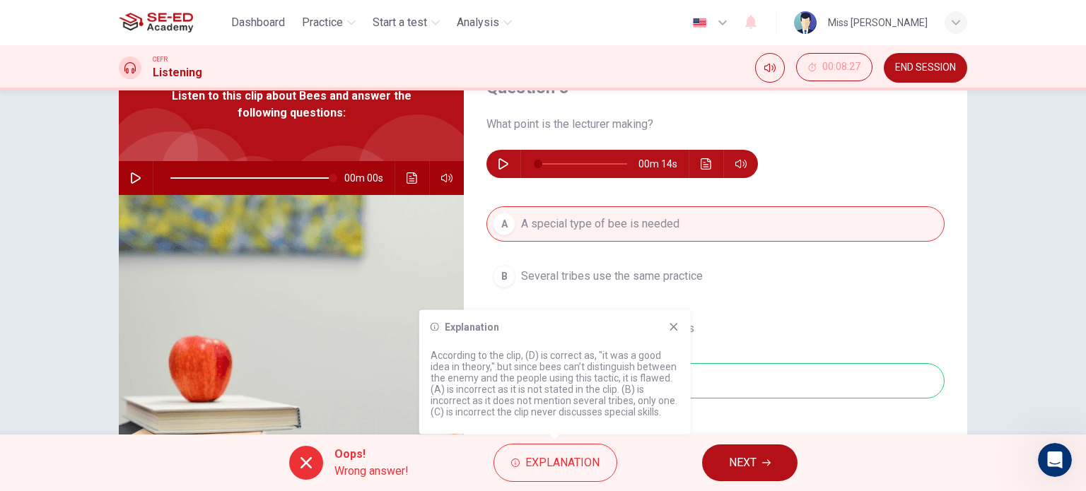
click at [715, 307] on div "A A special type of bee is needed B Several tribes use the same practice C The …" at bounding box center [715, 316] width 458 height 221
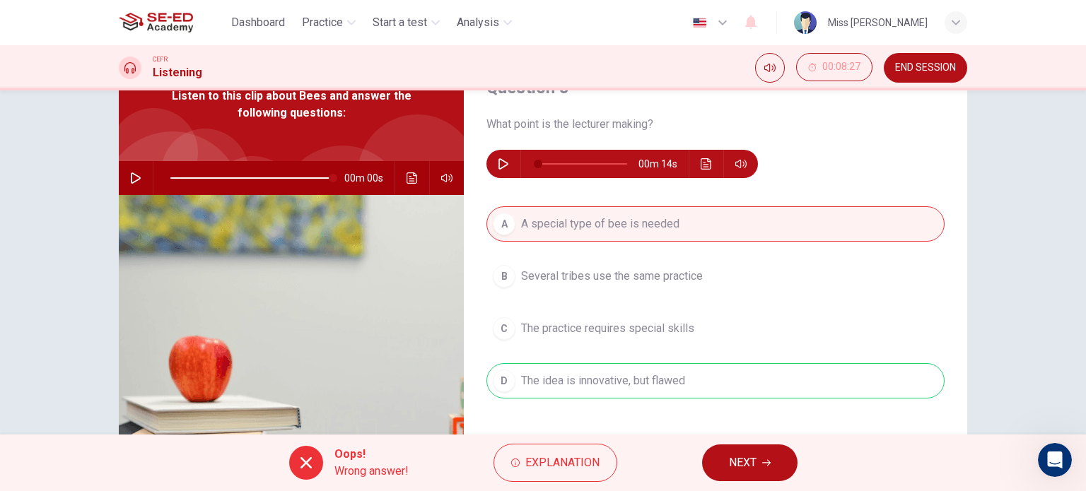
click at [663, 370] on div "A A special type of bee is needed B Several tribes use the same practice C The …" at bounding box center [715, 316] width 458 height 221
click at [636, 372] on div "A A special type of bee is needed B Several tribes use the same practice C The …" at bounding box center [715, 316] width 458 height 221
click at [755, 461] on button "NEXT" at bounding box center [749, 463] width 95 height 37
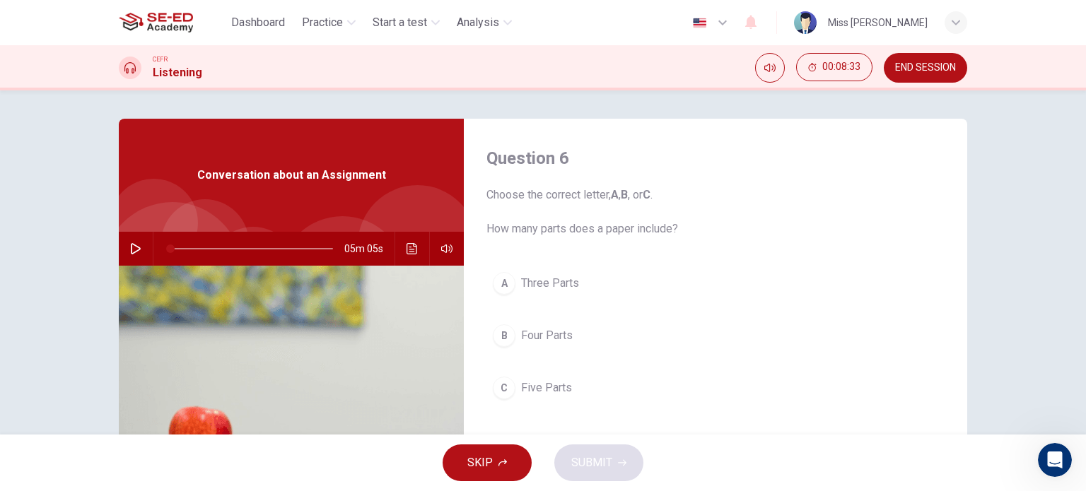
click at [133, 246] on icon "button" at bounding box center [136, 248] width 10 height 11
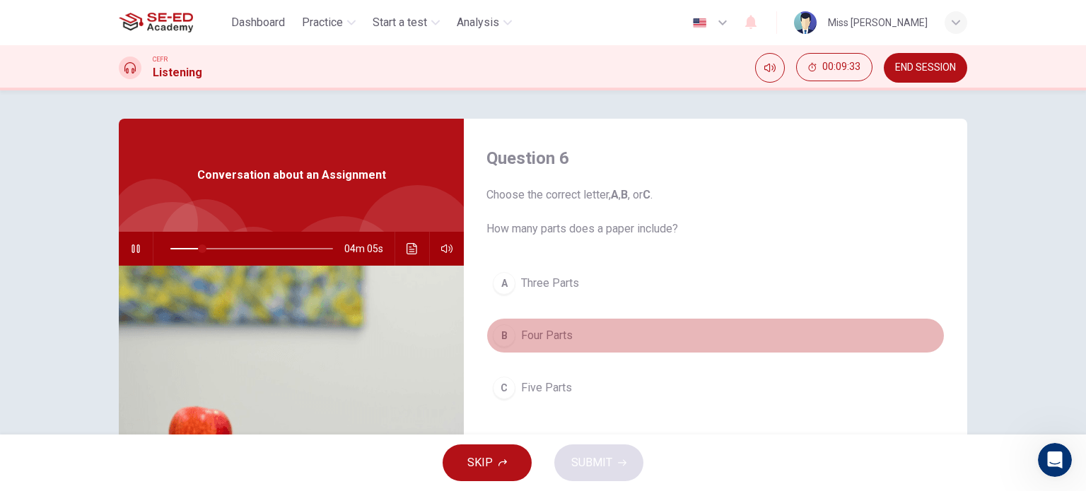
click at [500, 333] on div "B" at bounding box center [504, 335] width 23 height 23
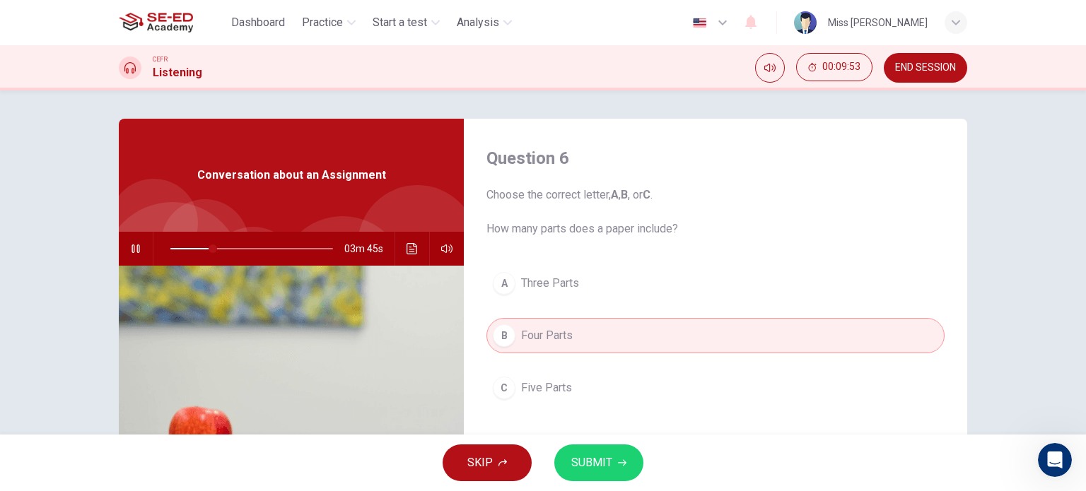
click at [503, 386] on div "C" at bounding box center [504, 388] width 23 height 23
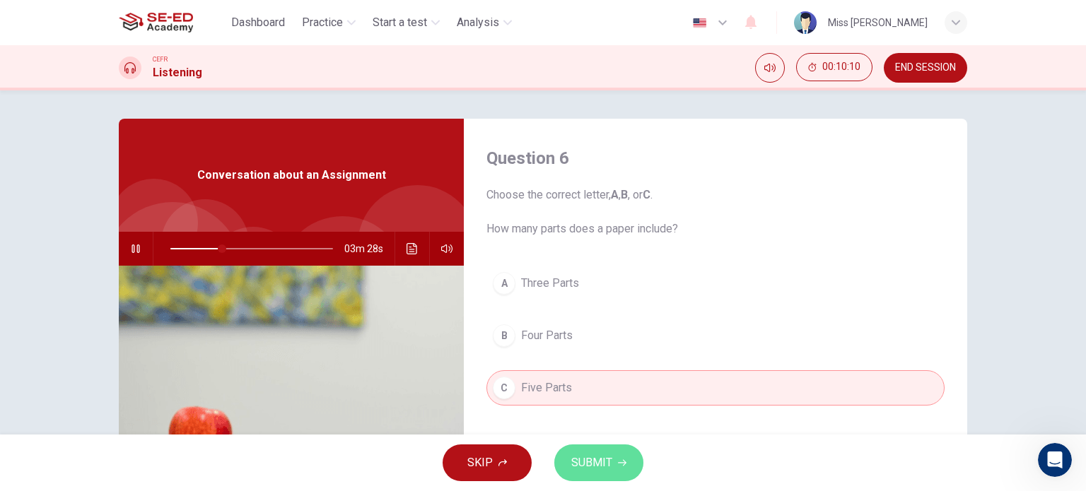
click at [625, 462] on button "SUBMIT" at bounding box center [598, 463] width 89 height 37
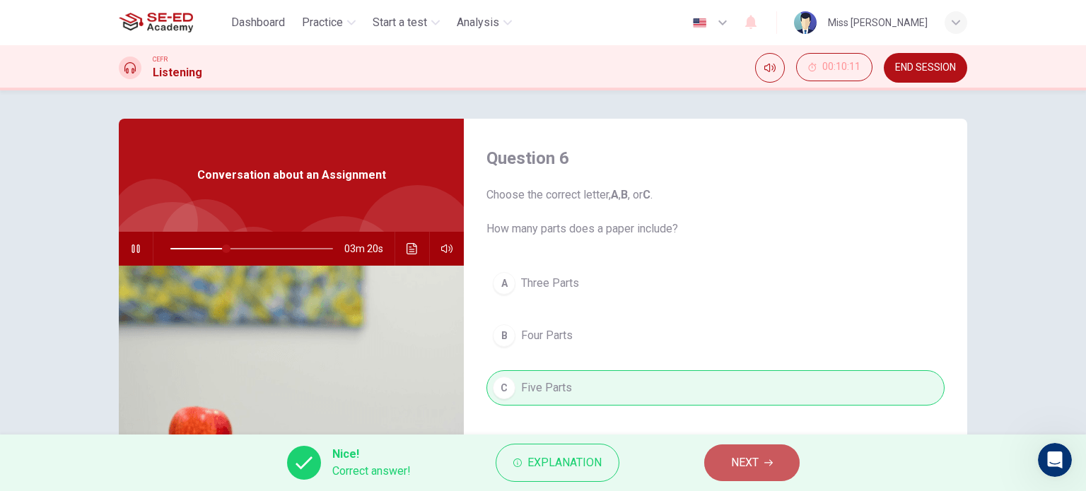
click at [739, 471] on span "NEXT" at bounding box center [745, 463] width 28 height 20
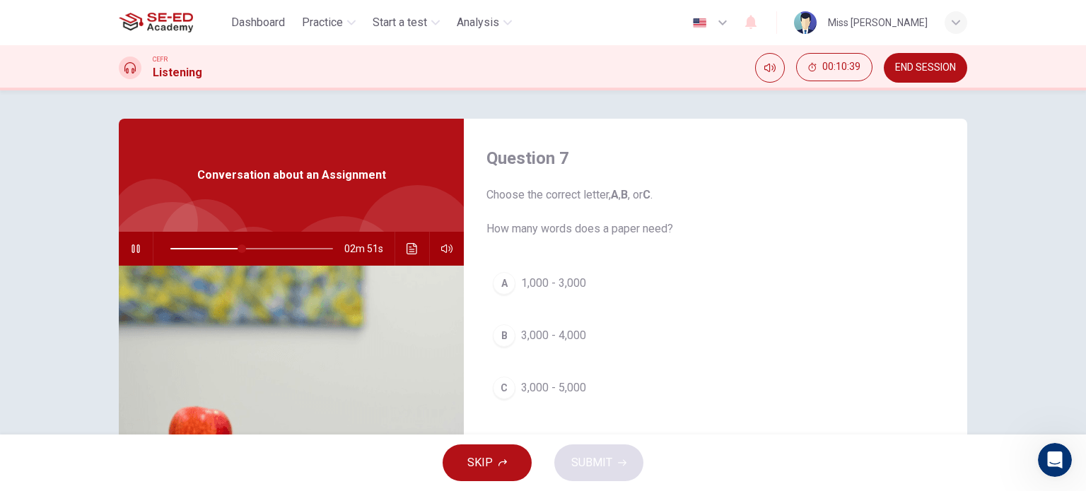
click at [172, 249] on span at bounding box center [251, 249] width 163 height 20
click at [180, 249] on span at bounding box center [183, 249] width 8 height 8
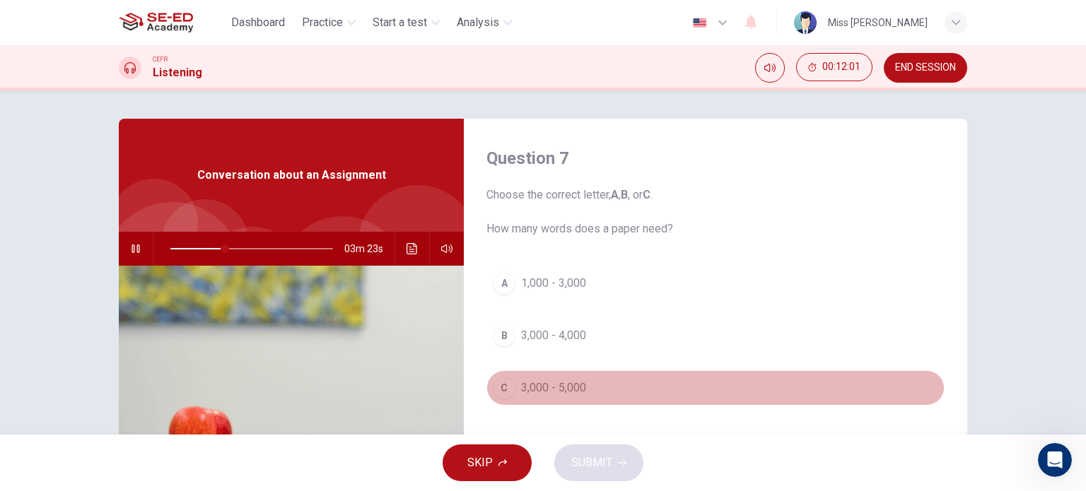
click at [498, 385] on div "C" at bounding box center [504, 388] width 23 height 23
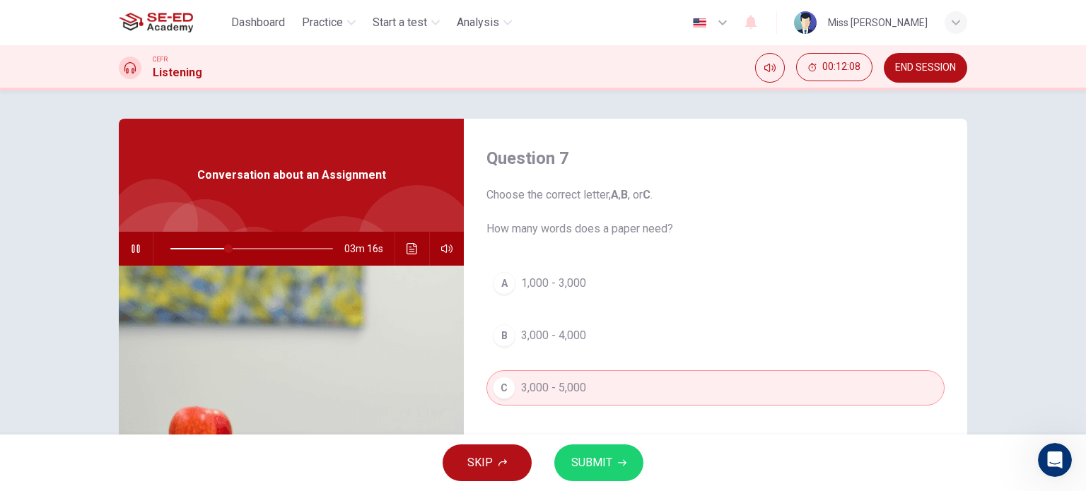
click at [606, 459] on span "SUBMIT" at bounding box center [591, 463] width 41 height 20
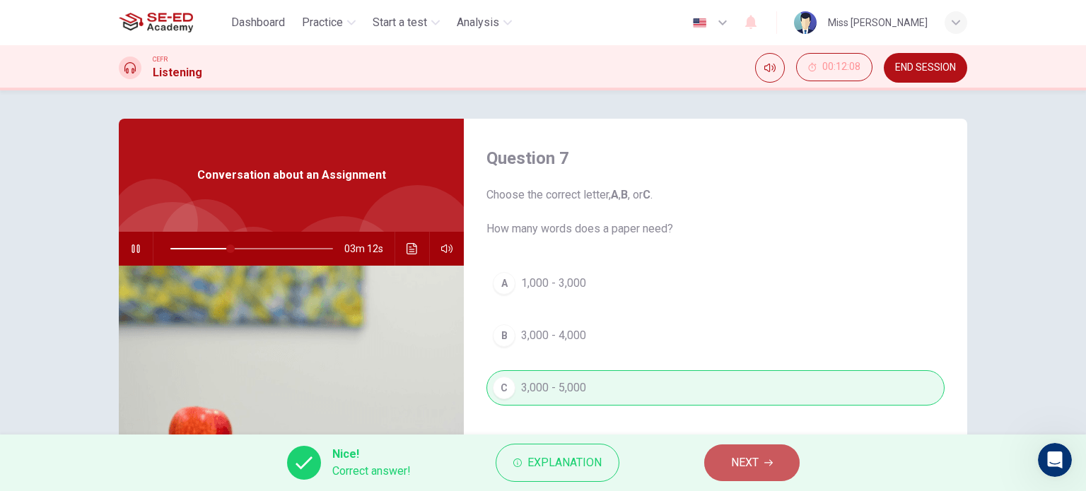
click at [761, 464] on button "NEXT" at bounding box center [751, 463] width 95 height 37
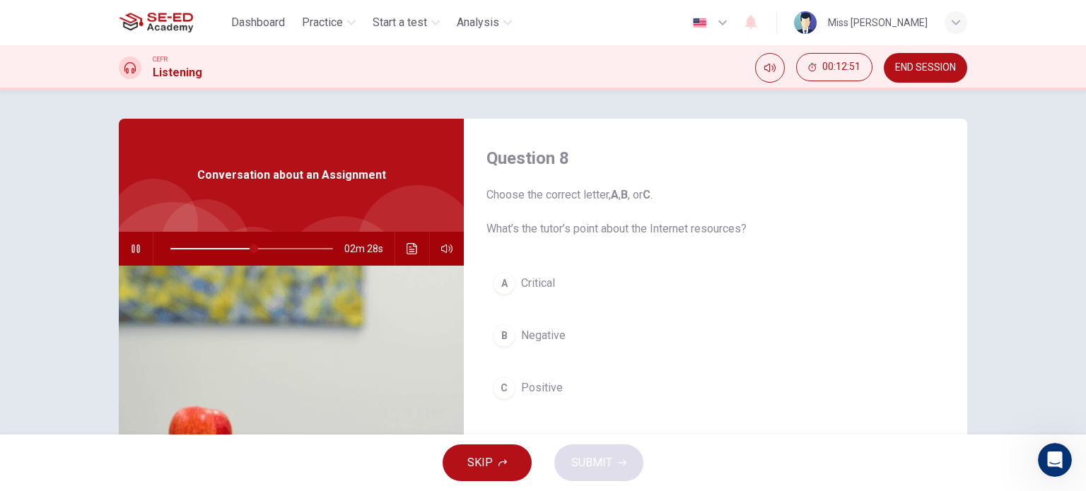
click at [498, 384] on div "C" at bounding box center [504, 388] width 23 height 23
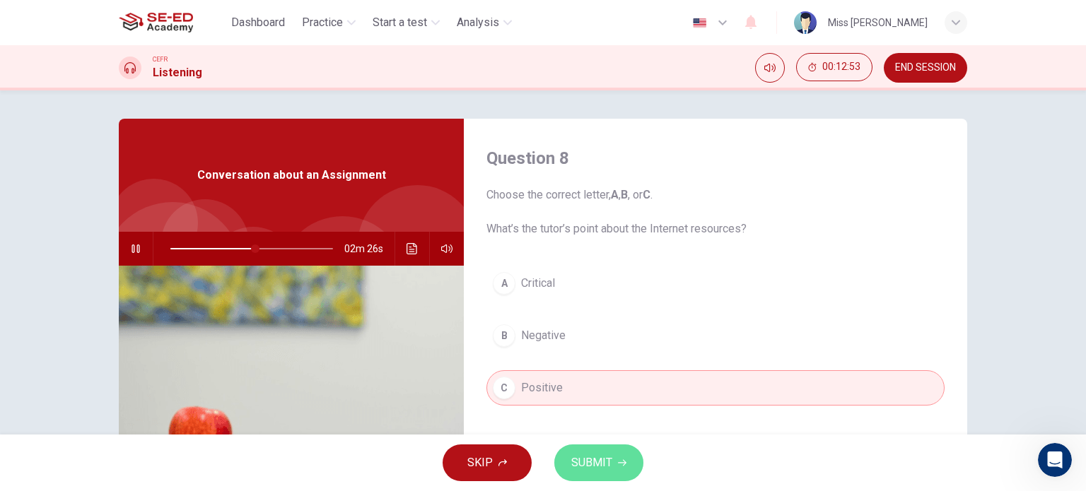
click at [616, 462] on button "SUBMIT" at bounding box center [598, 463] width 89 height 37
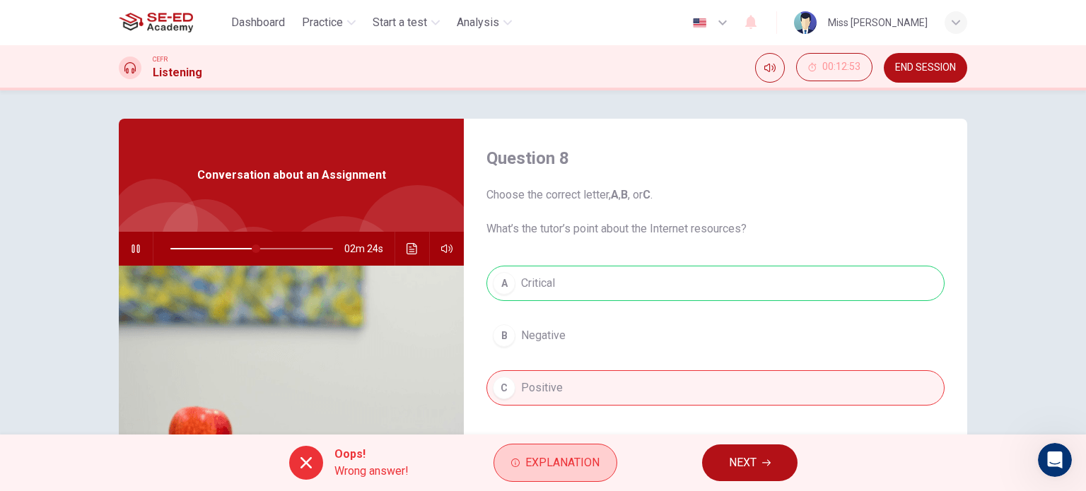
click at [599, 459] on button "Explanation" at bounding box center [555, 463] width 124 height 38
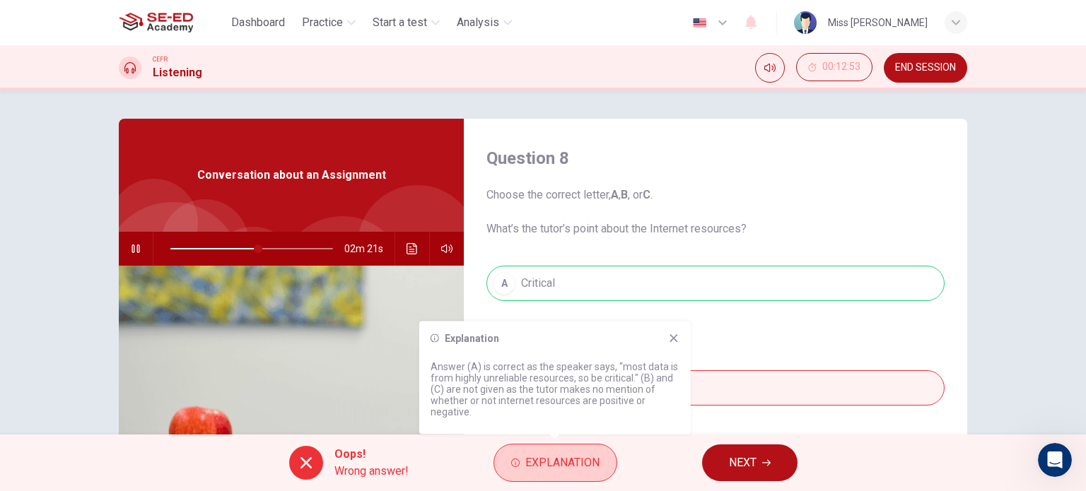
click at [593, 457] on span "Explanation" at bounding box center [562, 463] width 74 height 20
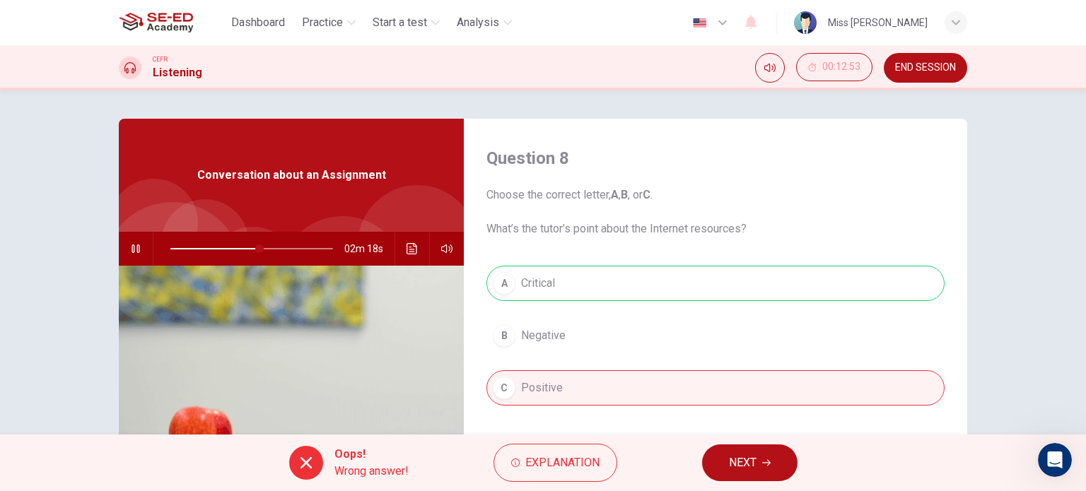
click at [512, 274] on div "A Critical B Negative C Positive" at bounding box center [715, 350] width 458 height 168
click at [500, 285] on div "A Critical B Negative C Positive" at bounding box center [715, 350] width 458 height 168
click at [744, 459] on span "NEXT" at bounding box center [743, 463] width 28 height 20
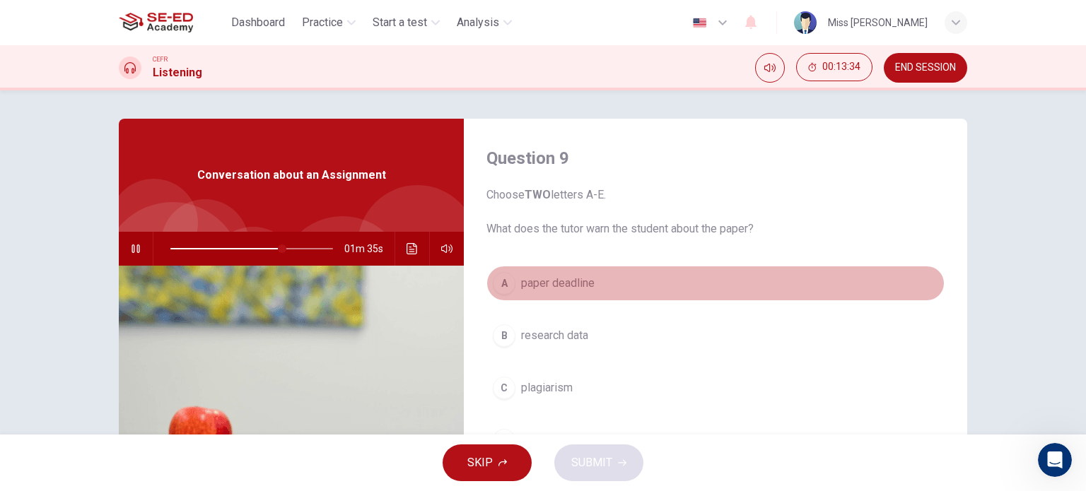
click at [503, 285] on div "A" at bounding box center [504, 283] width 23 height 23
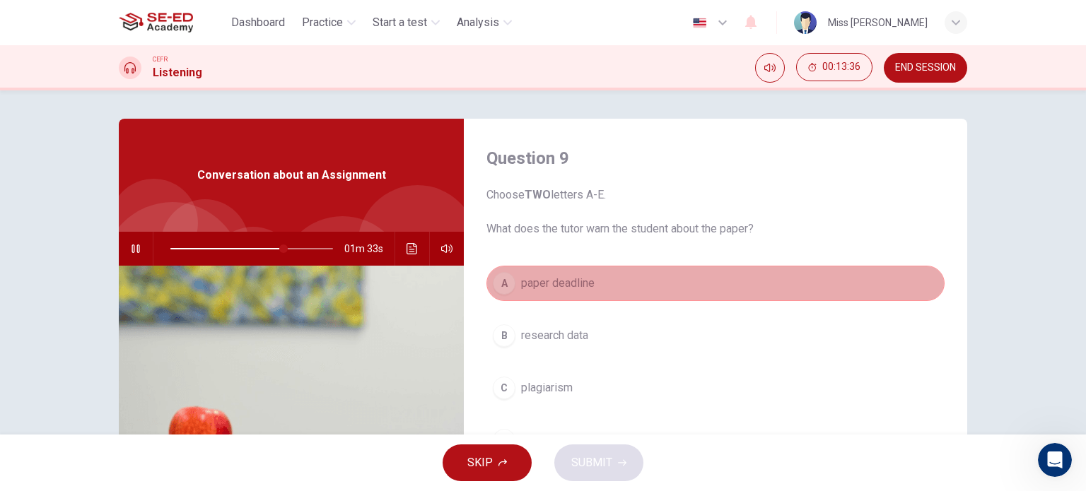
click at [503, 288] on div "A" at bounding box center [504, 283] width 23 height 23
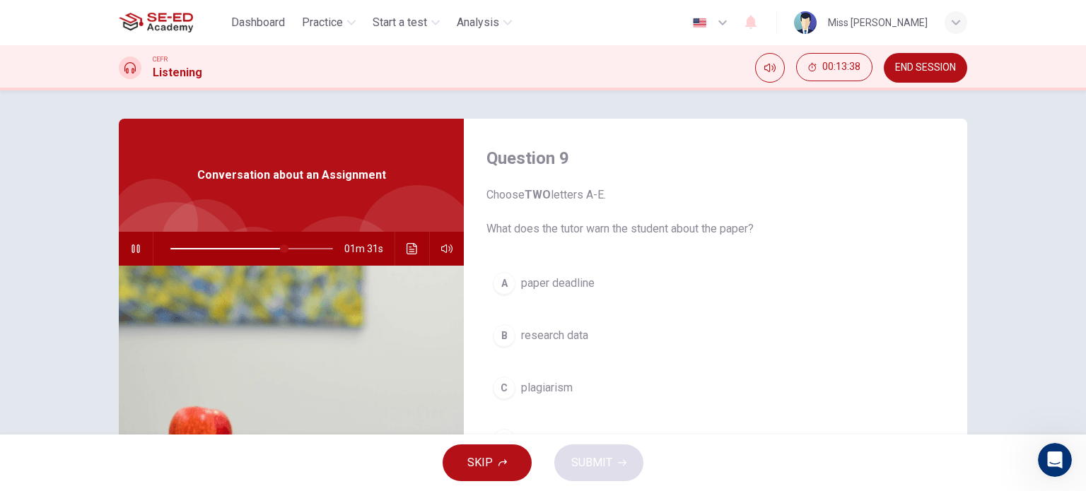
click at [498, 287] on div "A" at bounding box center [504, 283] width 23 height 23
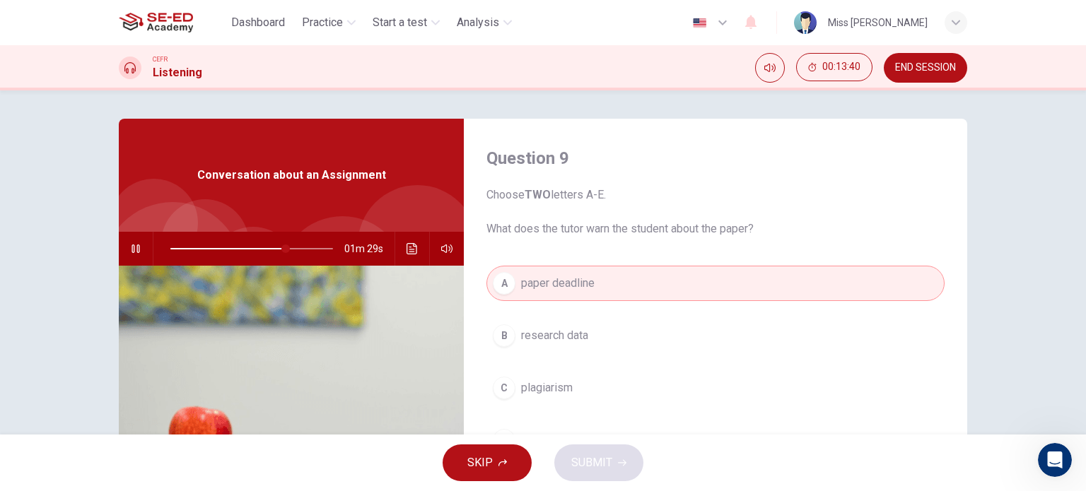
click at [496, 286] on div "A" at bounding box center [504, 283] width 23 height 23
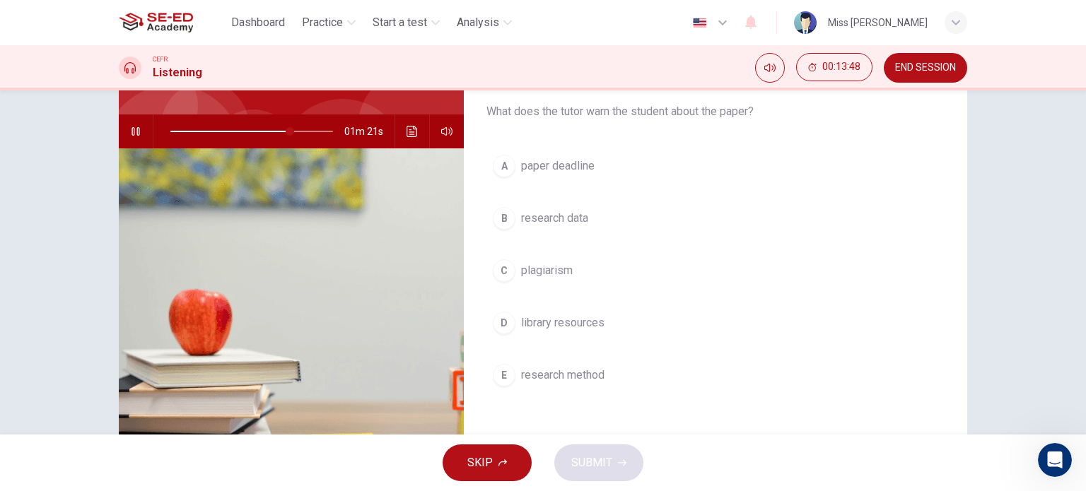
scroll to position [204, 0]
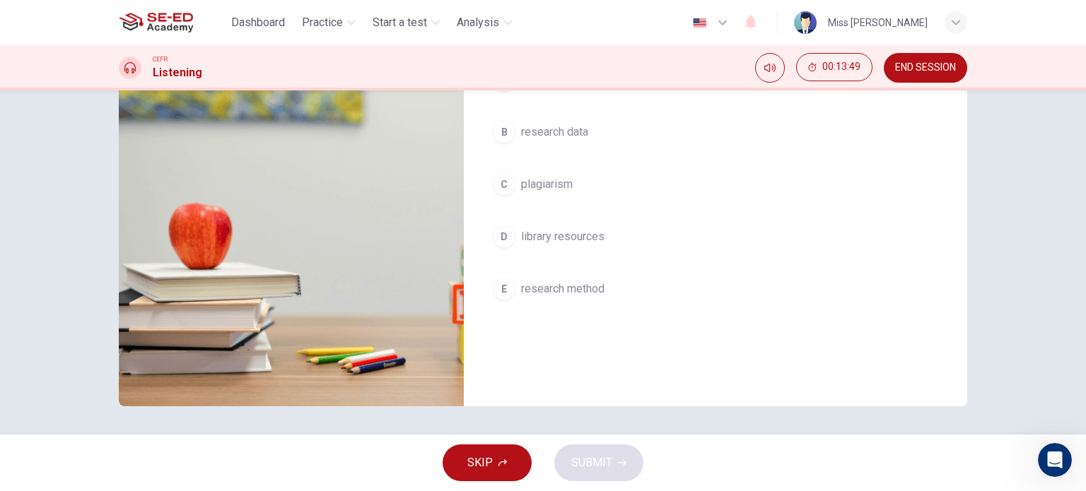
click at [493, 234] on div "D" at bounding box center [504, 236] width 23 height 23
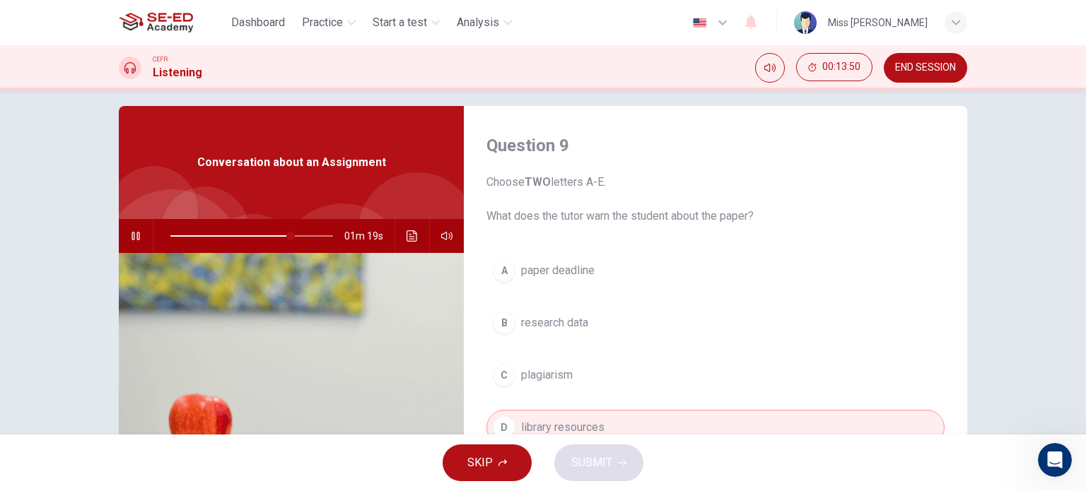
scroll to position [0, 0]
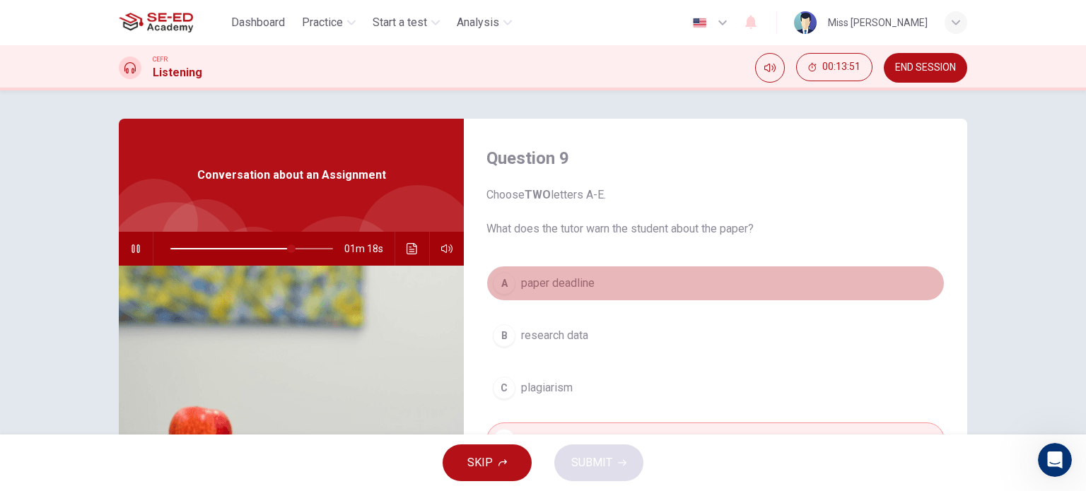
click at [500, 285] on div "A" at bounding box center [504, 283] width 23 height 23
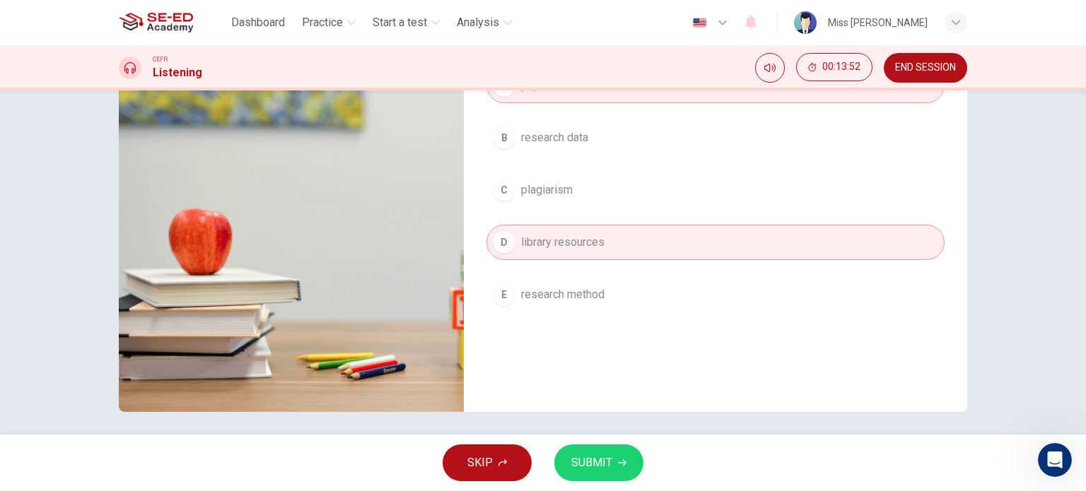
scroll to position [204, 0]
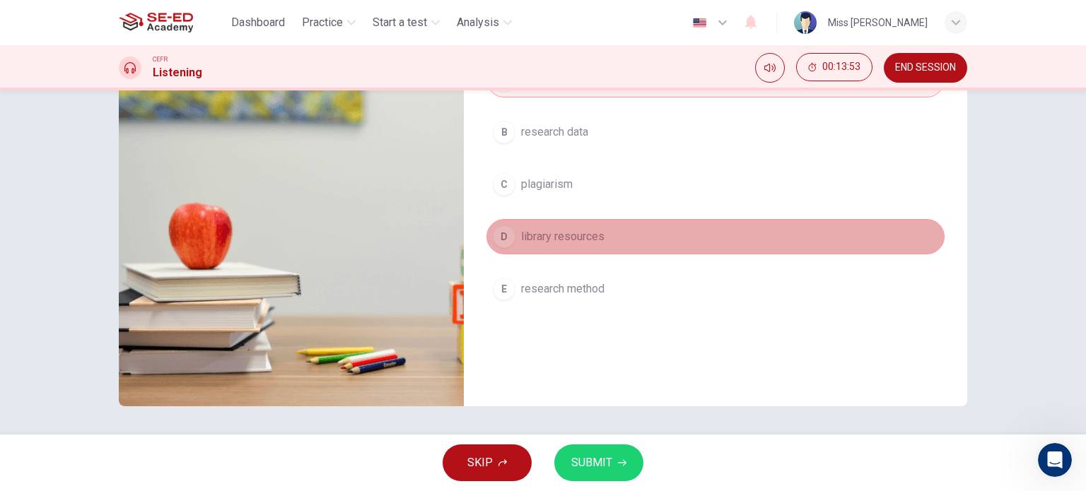
click at [493, 236] on div "D" at bounding box center [504, 236] width 23 height 23
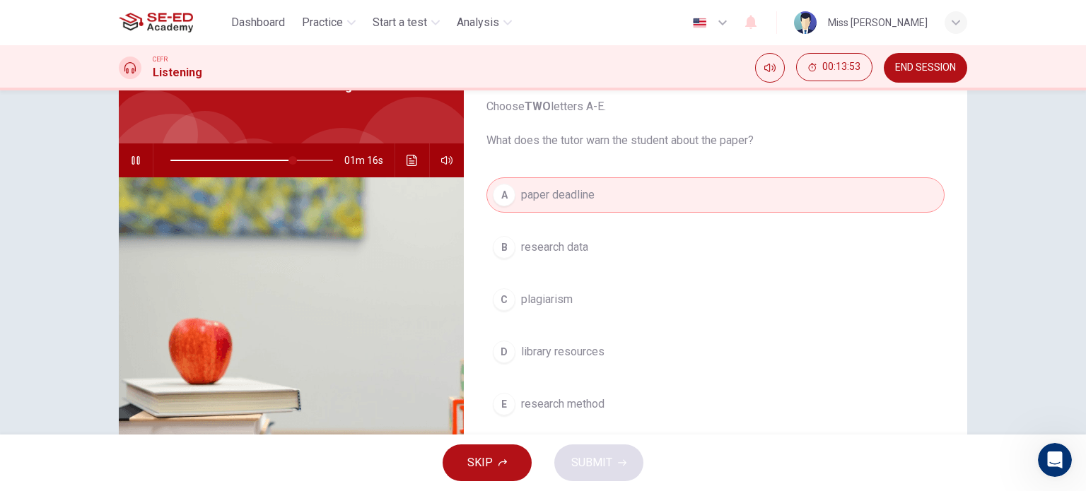
scroll to position [62, 0]
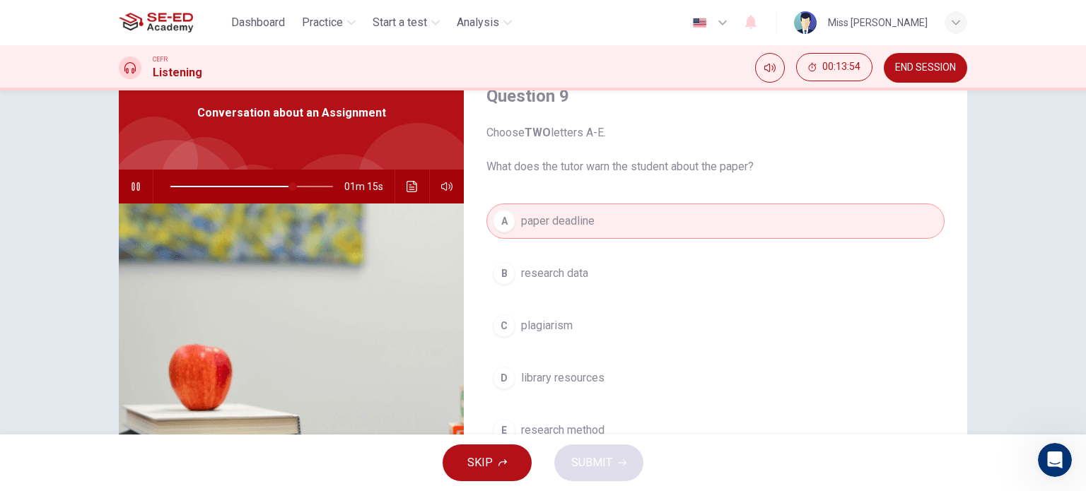
click at [515, 225] on button "A paper deadline" at bounding box center [715, 221] width 458 height 35
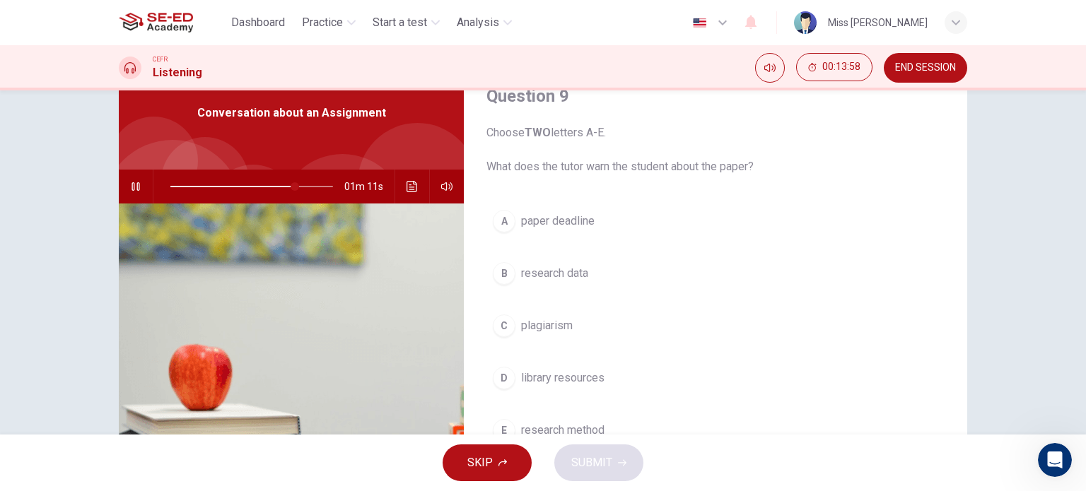
click at [502, 218] on div "A" at bounding box center [504, 221] width 23 height 23
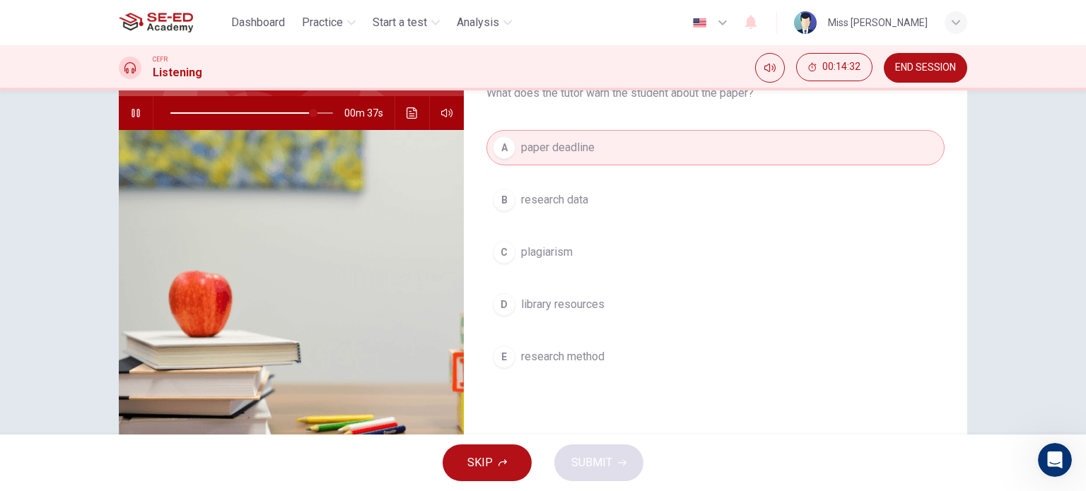
scroll to position [133, 0]
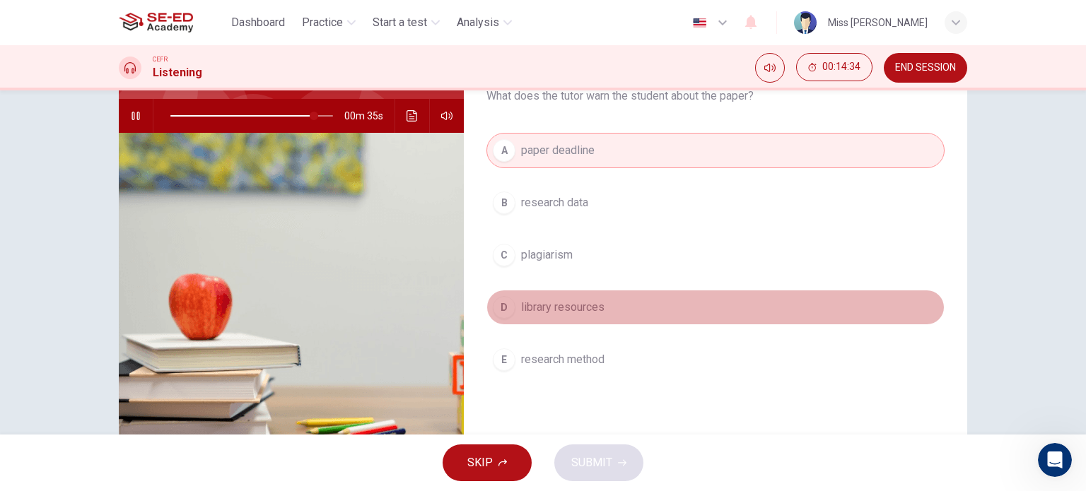
click at [496, 305] on div "D" at bounding box center [504, 307] width 23 height 23
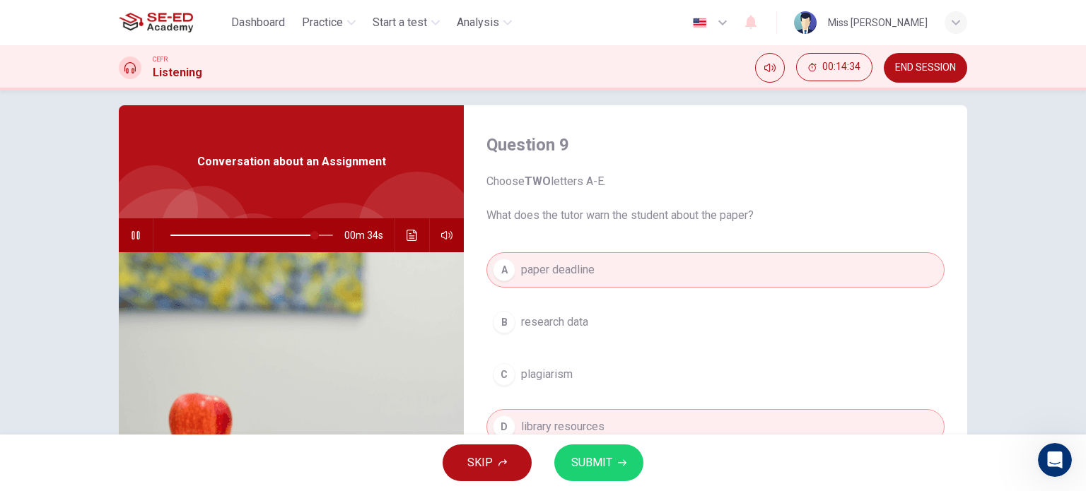
scroll to position [0, 0]
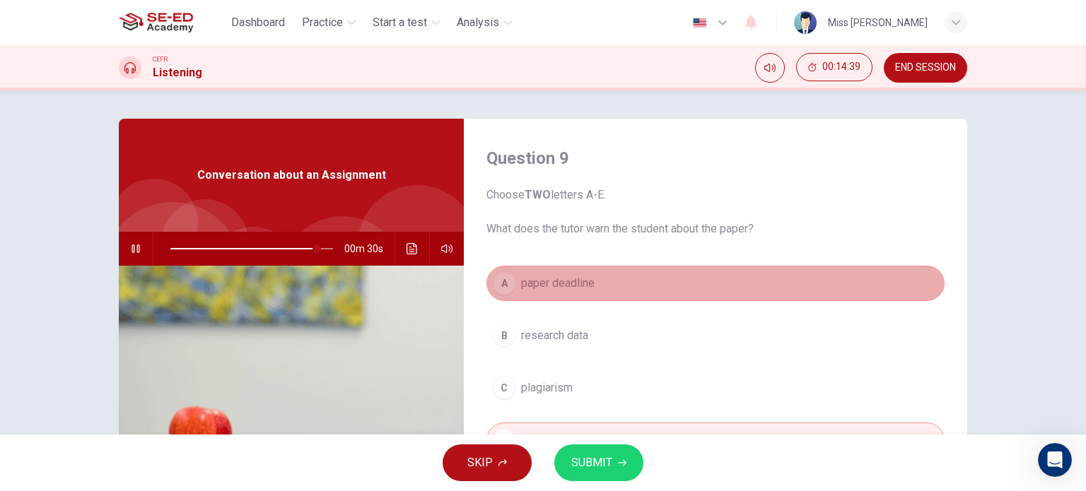
click at [488, 278] on button "A paper deadline" at bounding box center [715, 283] width 458 height 35
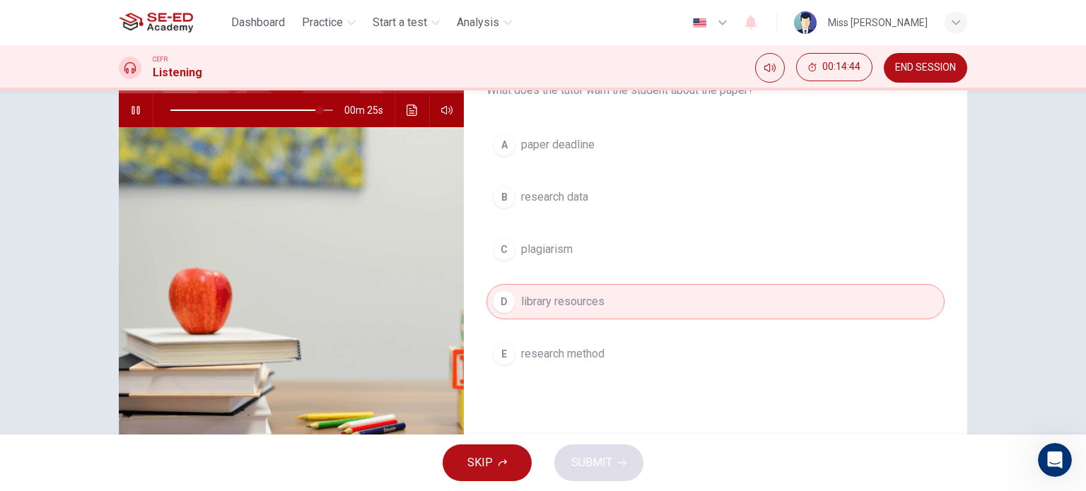
scroll to position [133, 0]
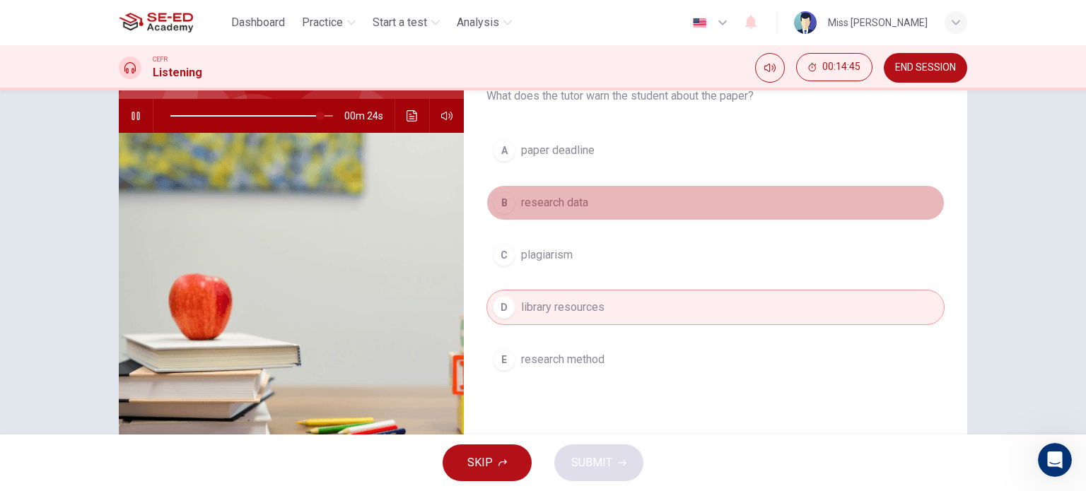
click at [500, 198] on div "B" at bounding box center [504, 203] width 23 height 23
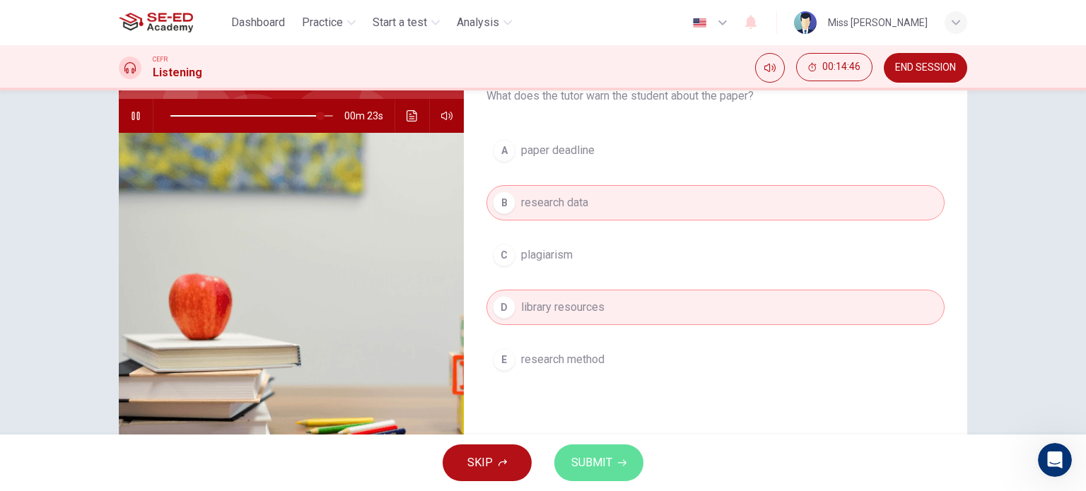
click at [613, 466] on button "SUBMIT" at bounding box center [598, 463] width 89 height 37
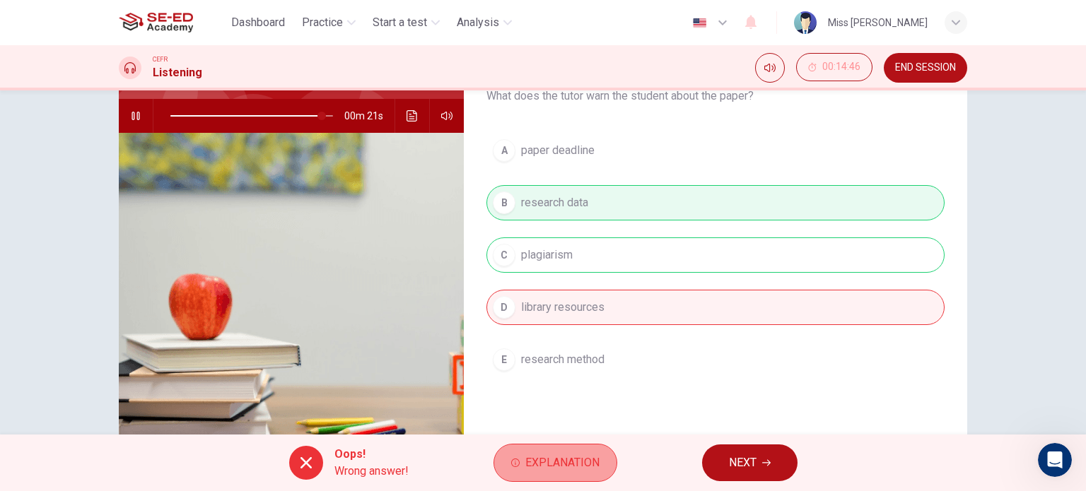
click at [601, 454] on button "Explanation" at bounding box center [555, 463] width 124 height 38
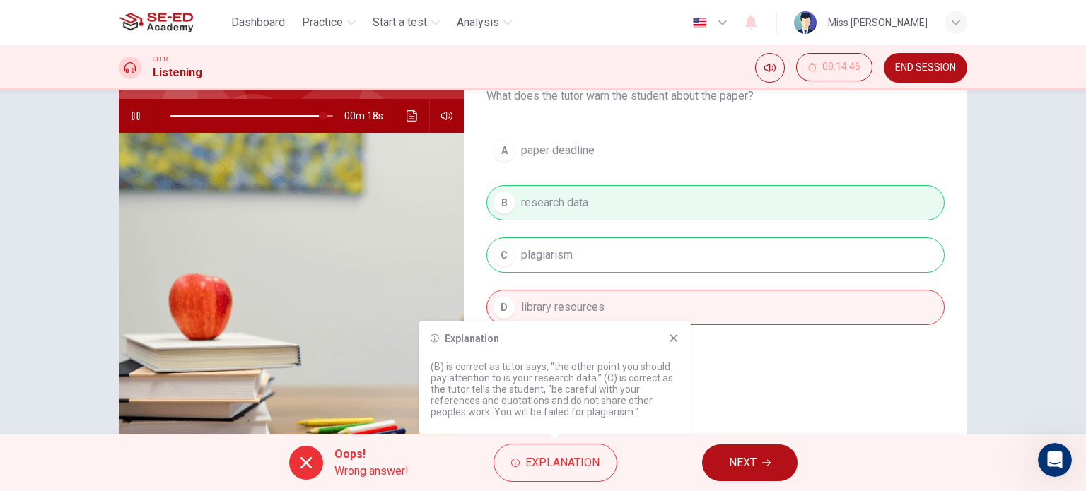
click at [752, 462] on span "NEXT" at bounding box center [743, 463] width 28 height 20
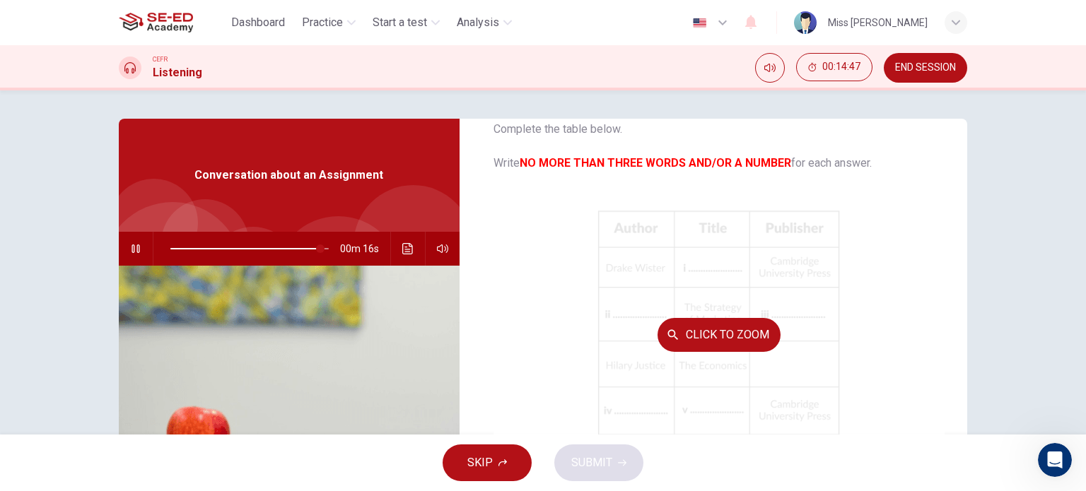
scroll to position [71, 0]
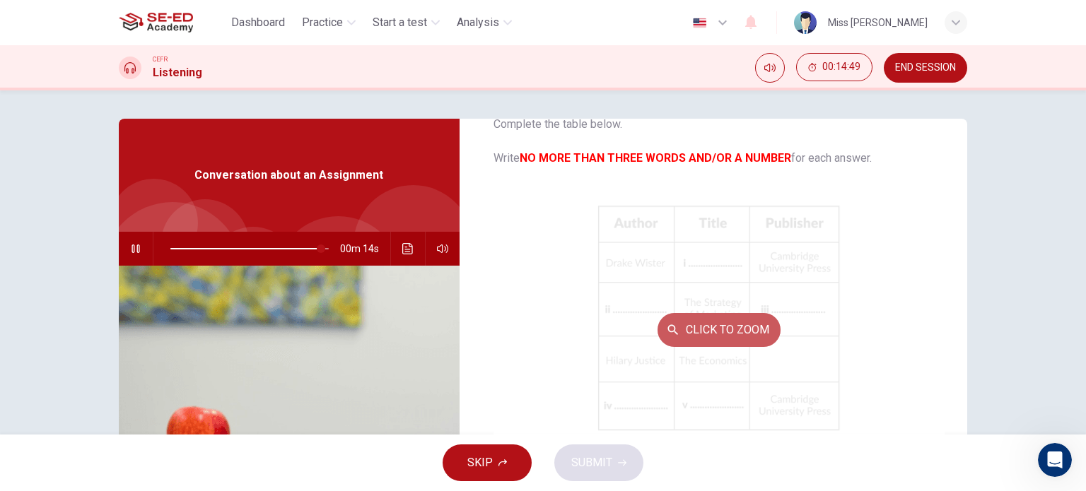
click at [717, 324] on button "Click to Zoom" at bounding box center [718, 330] width 123 height 34
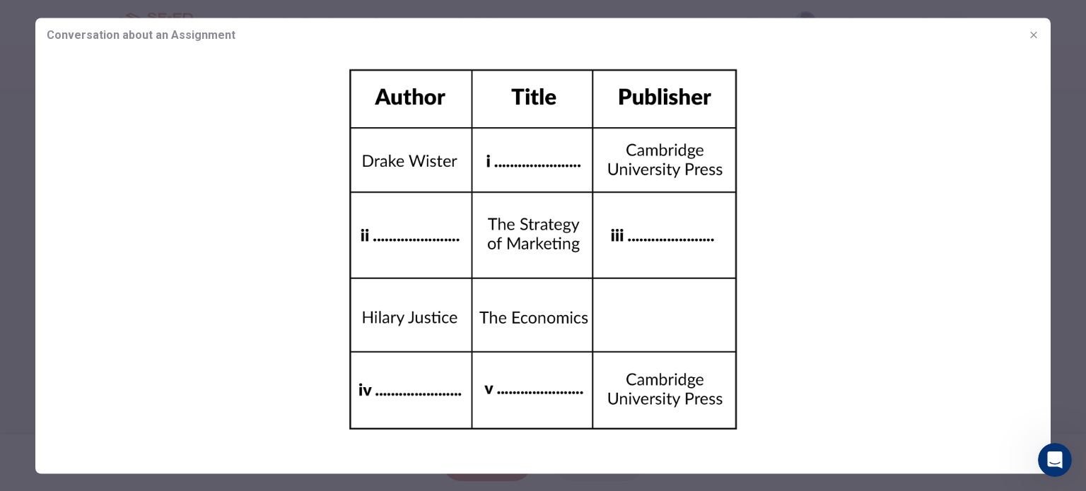
click at [499, 153] on img at bounding box center [542, 250] width 1015 height 396
click at [519, 158] on img at bounding box center [542, 250] width 1015 height 396
click at [291, 213] on img at bounding box center [542, 250] width 1015 height 396
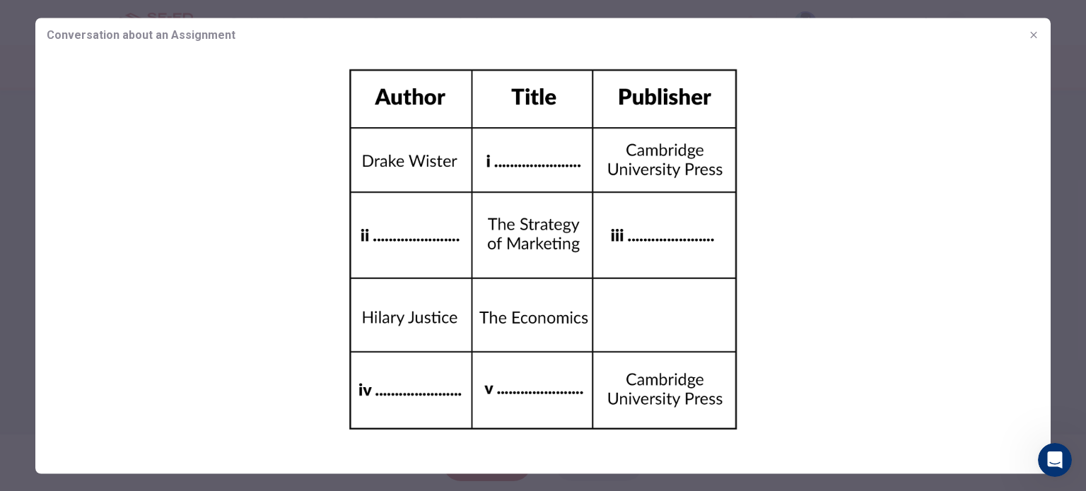
click at [291, 213] on img at bounding box center [542, 250] width 1015 height 396
click at [1024, 30] on button "button" at bounding box center [1033, 34] width 23 height 23
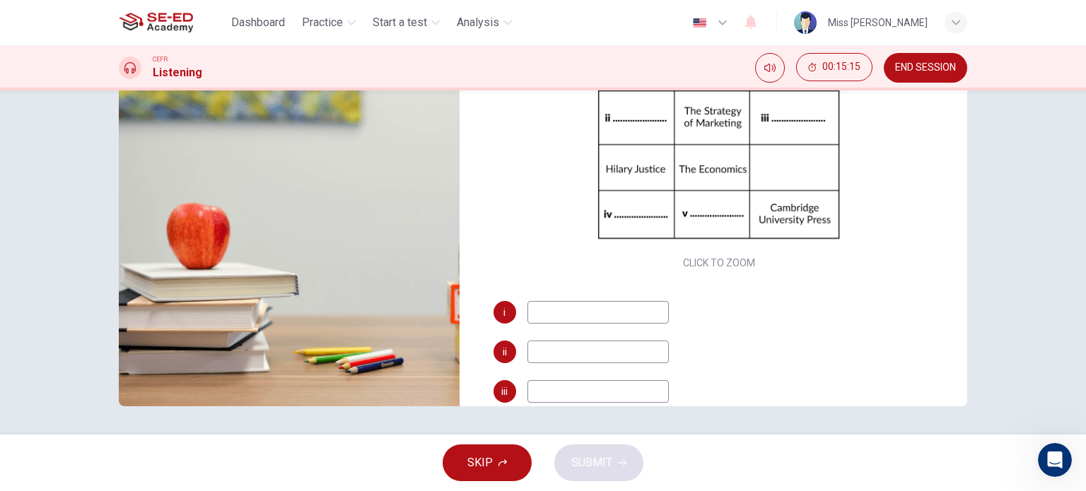
scroll to position [162, 0]
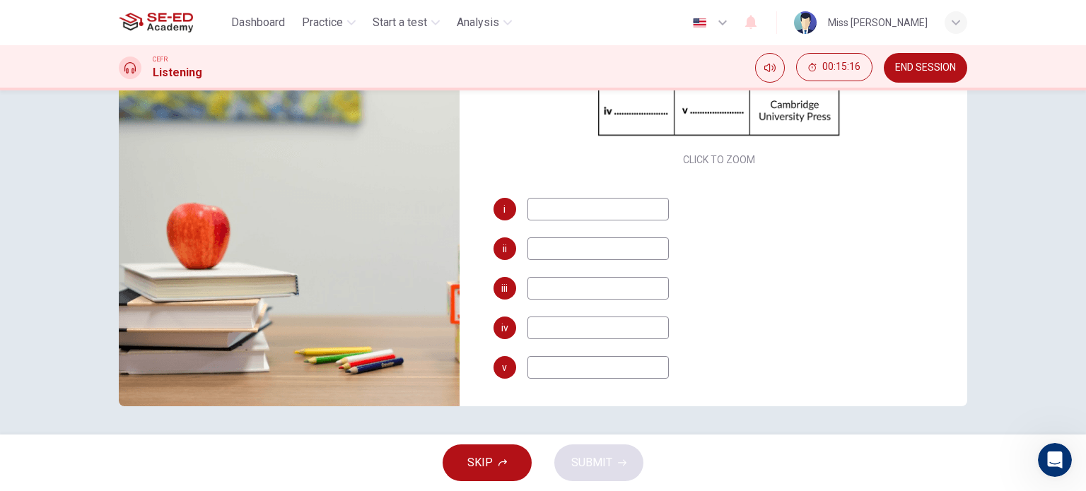
click at [538, 213] on input at bounding box center [597, 209] width 141 height 23
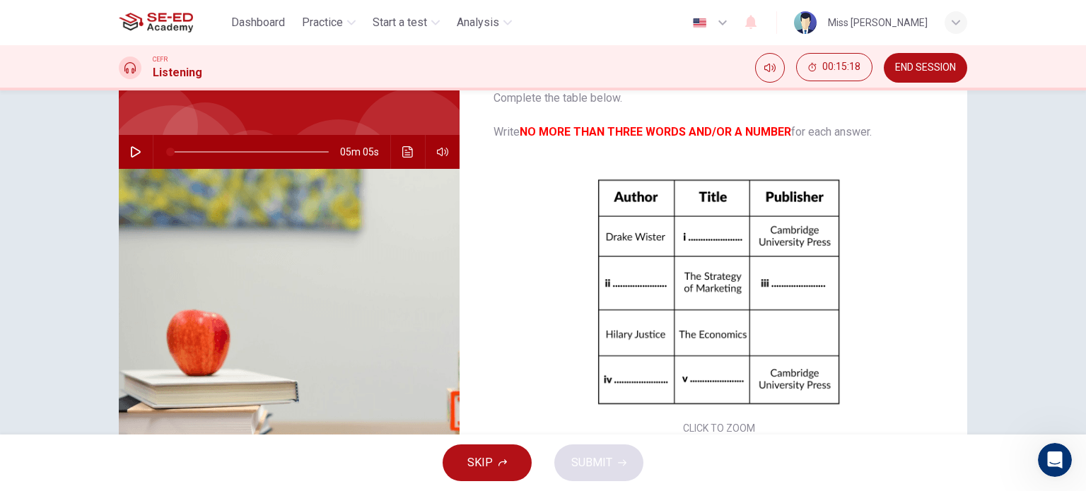
scroll to position [0, 0]
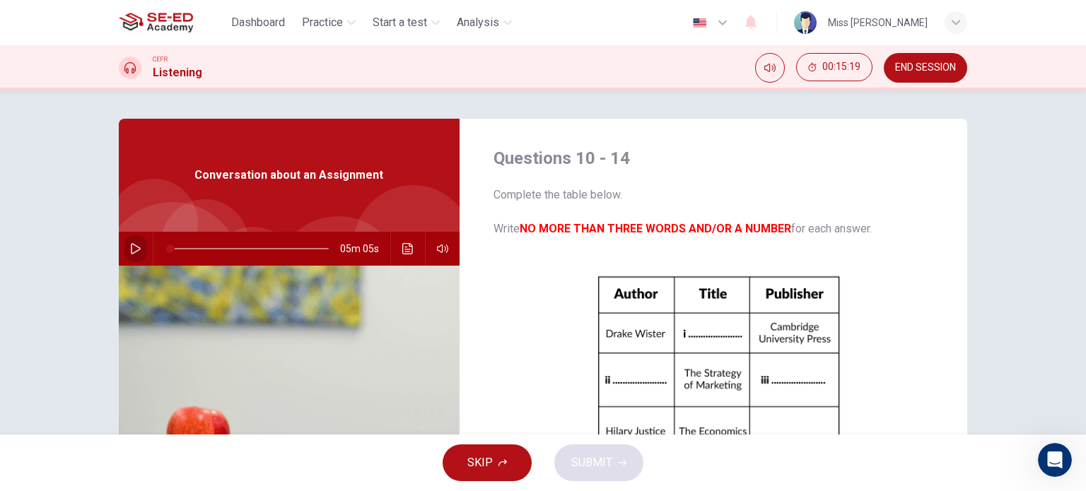
click at [125, 247] on button "button" at bounding box center [135, 249] width 23 height 34
click at [242, 247] on span at bounding box center [249, 249] width 158 height 20
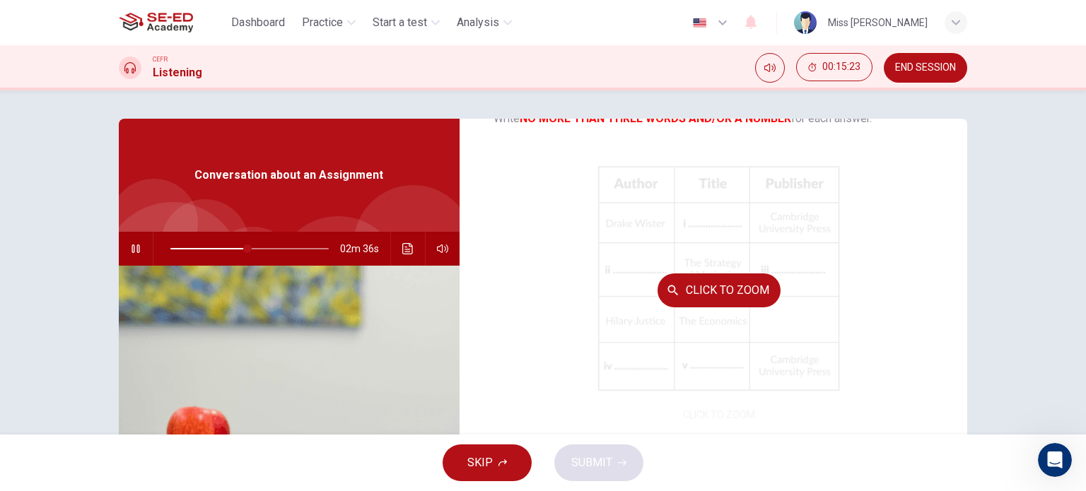
scroll to position [162, 0]
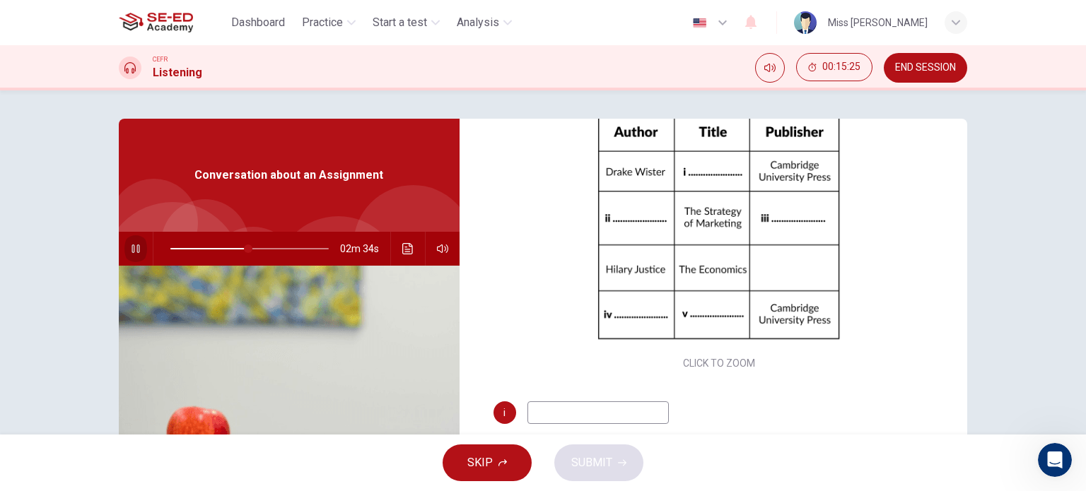
click at [136, 248] on icon "button" at bounding box center [135, 248] width 11 height 11
type input "49"
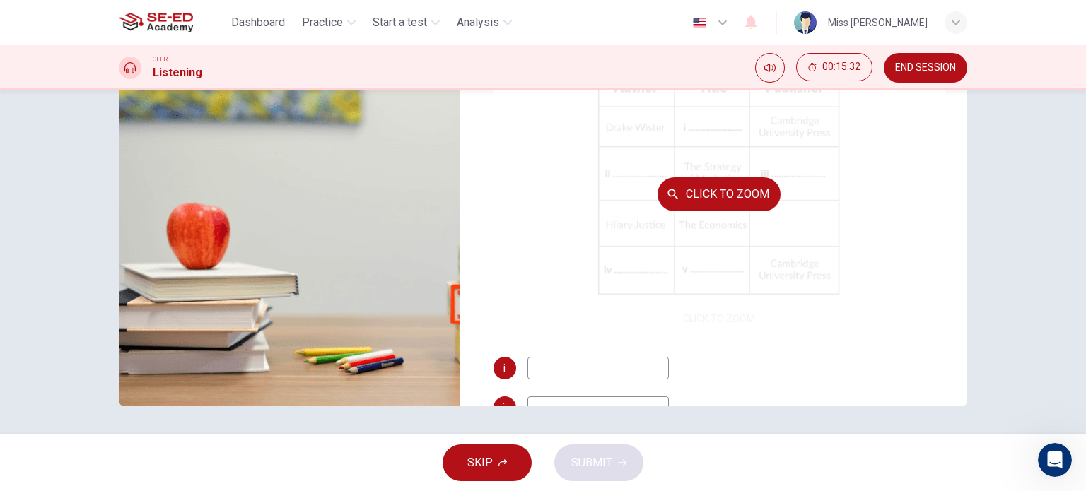
scroll to position [0, 0]
click at [715, 200] on button "Click to Zoom" at bounding box center [718, 197] width 123 height 34
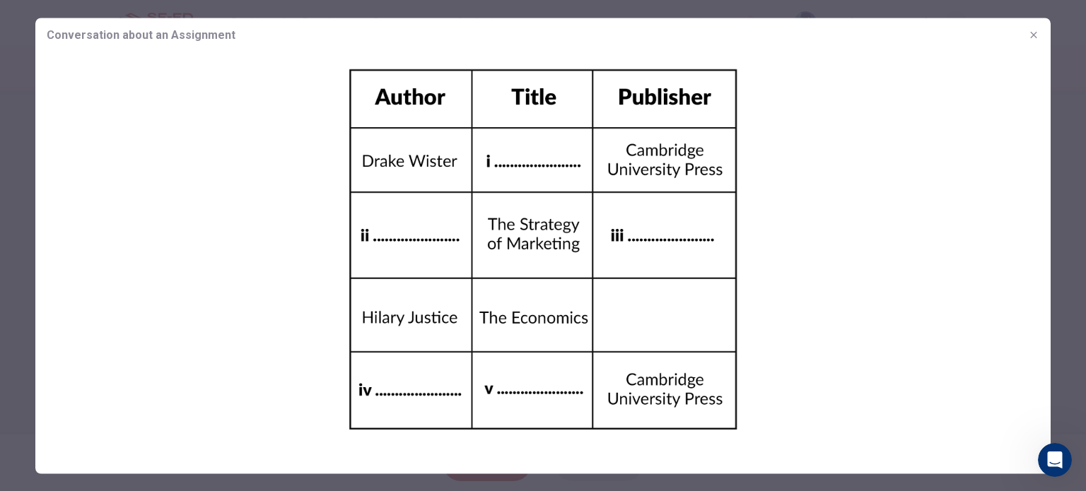
click at [1034, 32] on icon "button" at bounding box center [1033, 34] width 11 height 11
